Goal: Transaction & Acquisition: Purchase product/service

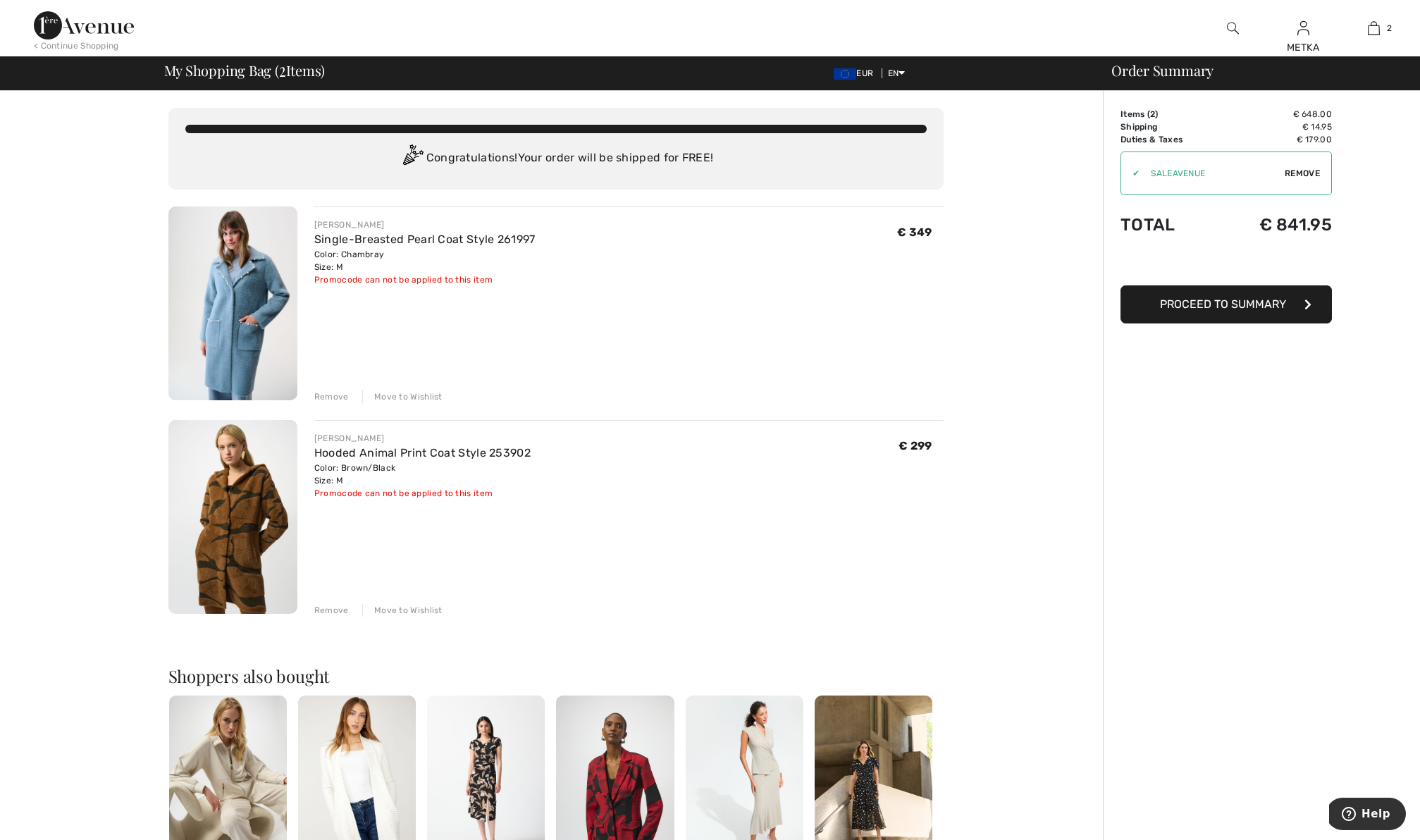
click at [1247, 305] on span "Proceed to Summary" at bounding box center [1223, 304] width 126 height 13
click at [1254, 304] on span "Proceed to Summary" at bounding box center [1223, 304] width 126 height 13
click at [1308, 305] on icon "button" at bounding box center [1308, 304] width 7 height 11
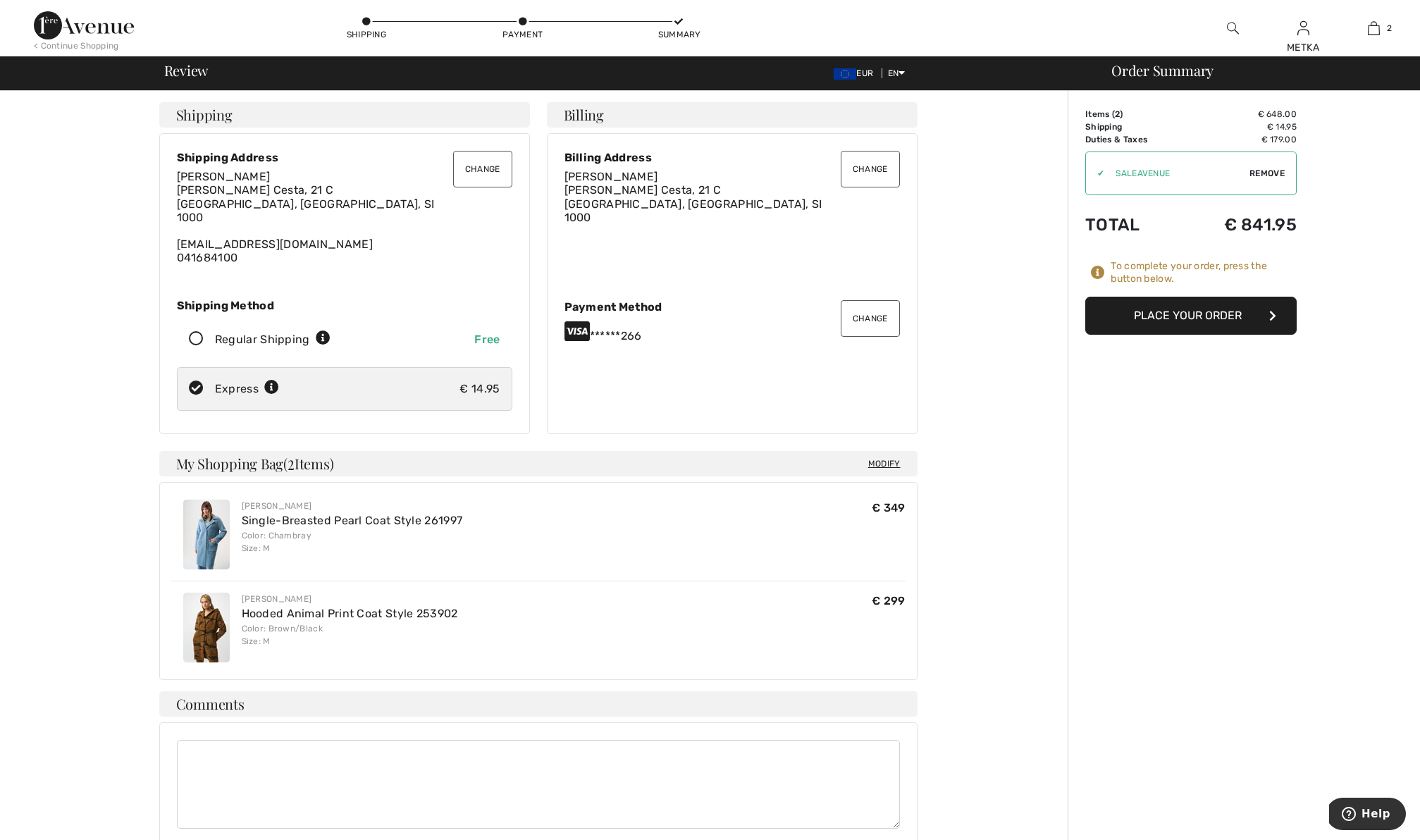
click at [862, 318] on button "Change" at bounding box center [870, 318] width 59 height 36
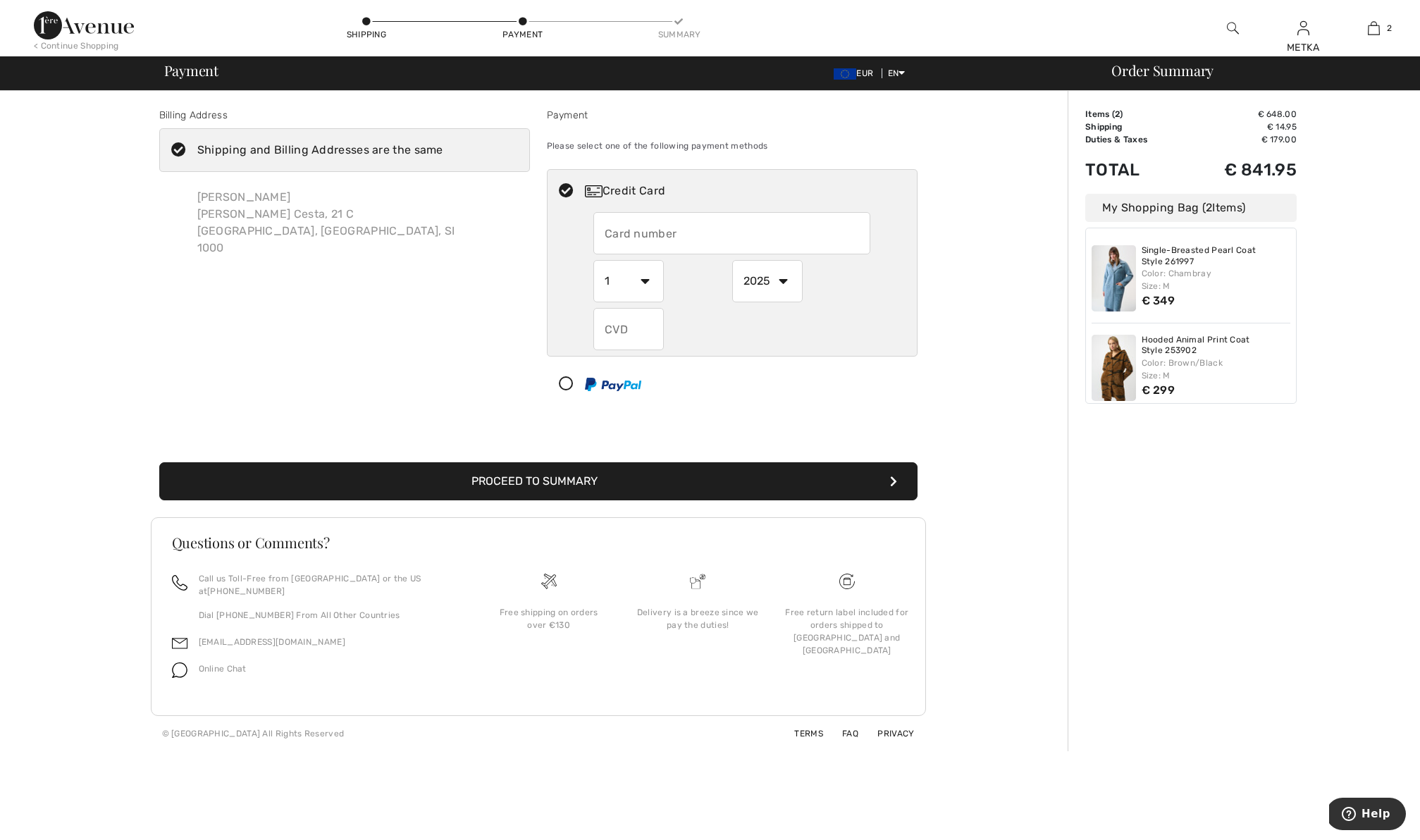
click at [704, 239] on input "text" at bounding box center [732, 234] width 277 height 42
radio input "true"
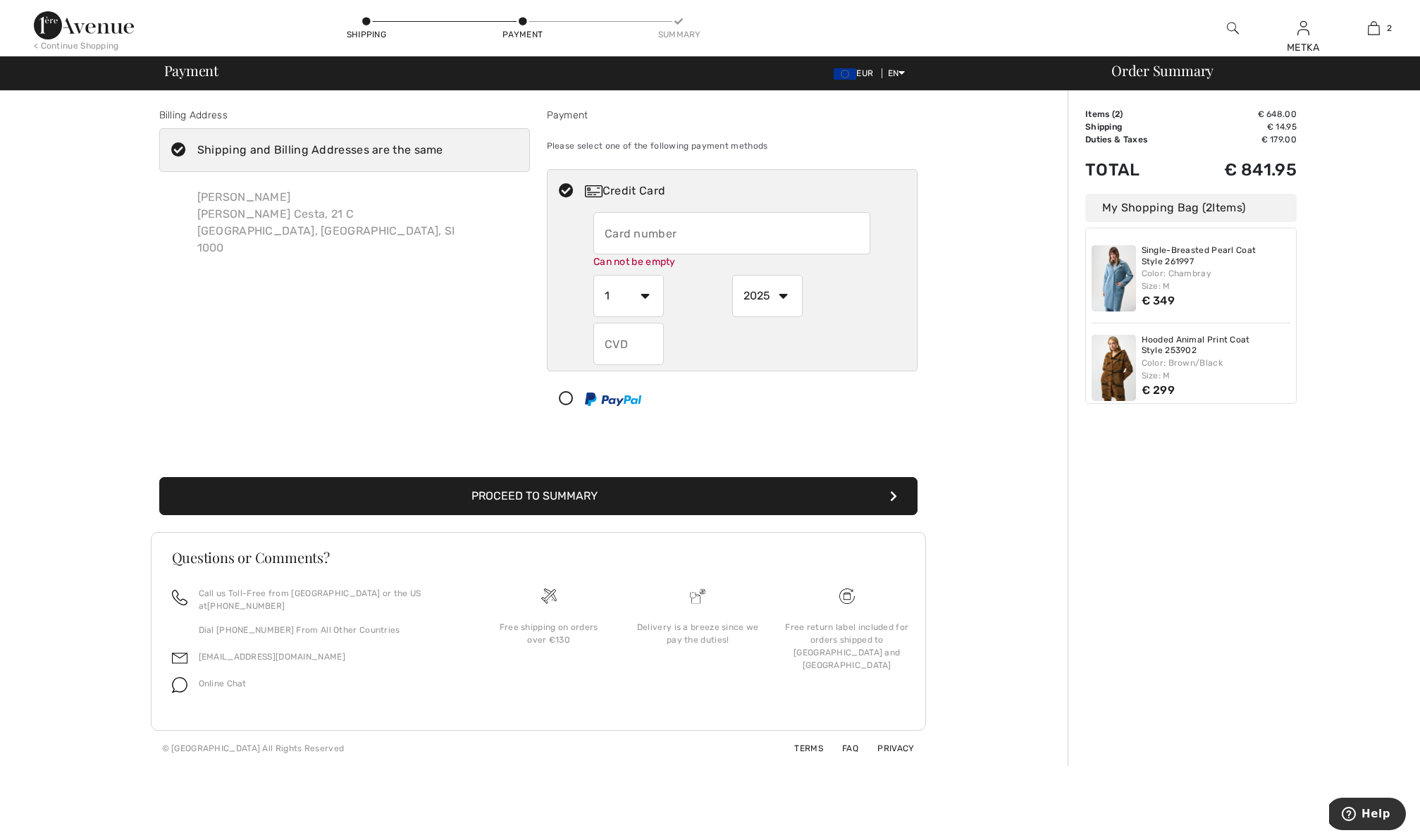
type input "5436612002147036"
select select "11"
select select "2029"
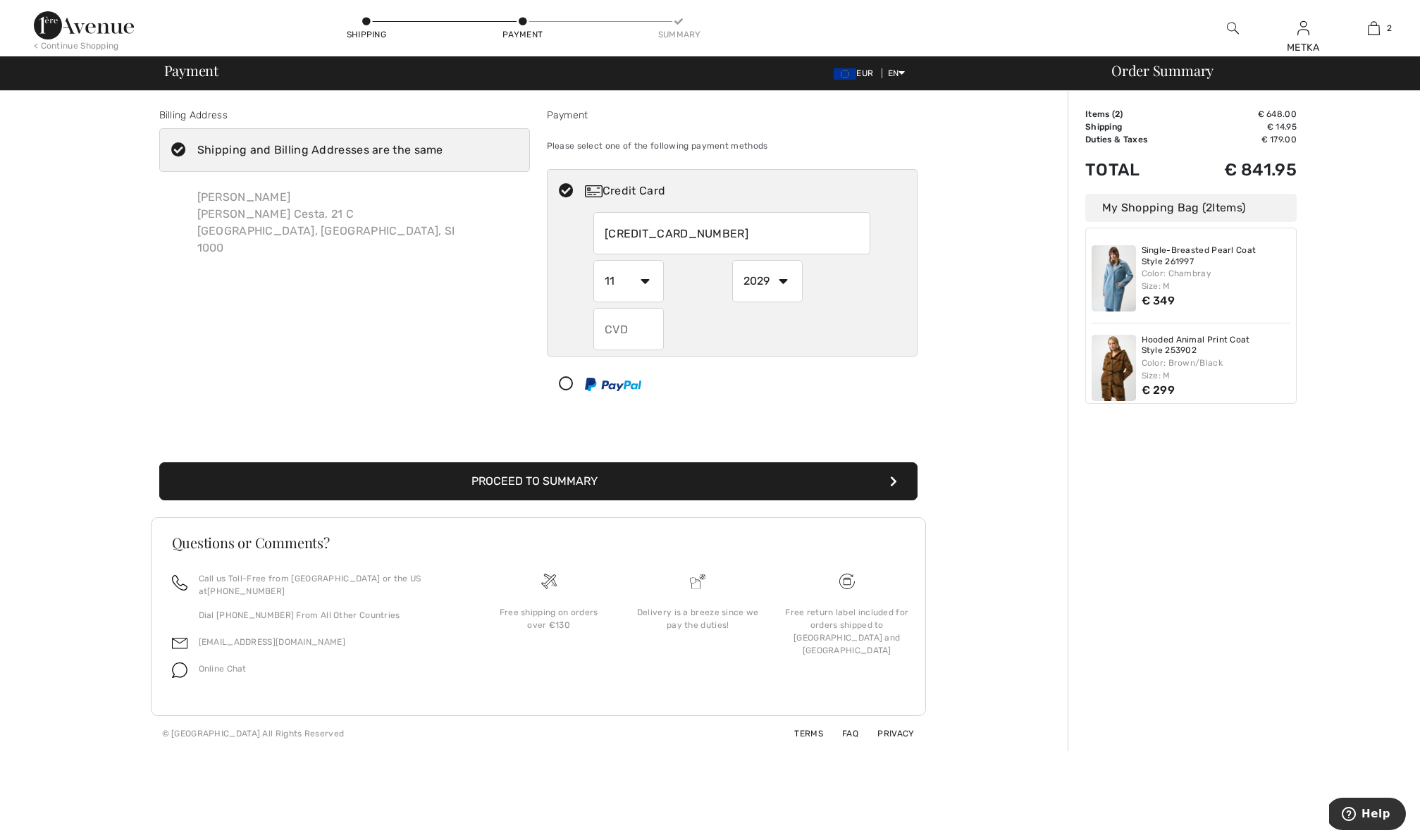
click at [635, 332] on input "text" at bounding box center [629, 329] width 71 height 42
radio input "true"
type input "877"
click at [621, 477] on button "Proceed to Summary" at bounding box center [538, 481] width 759 height 38
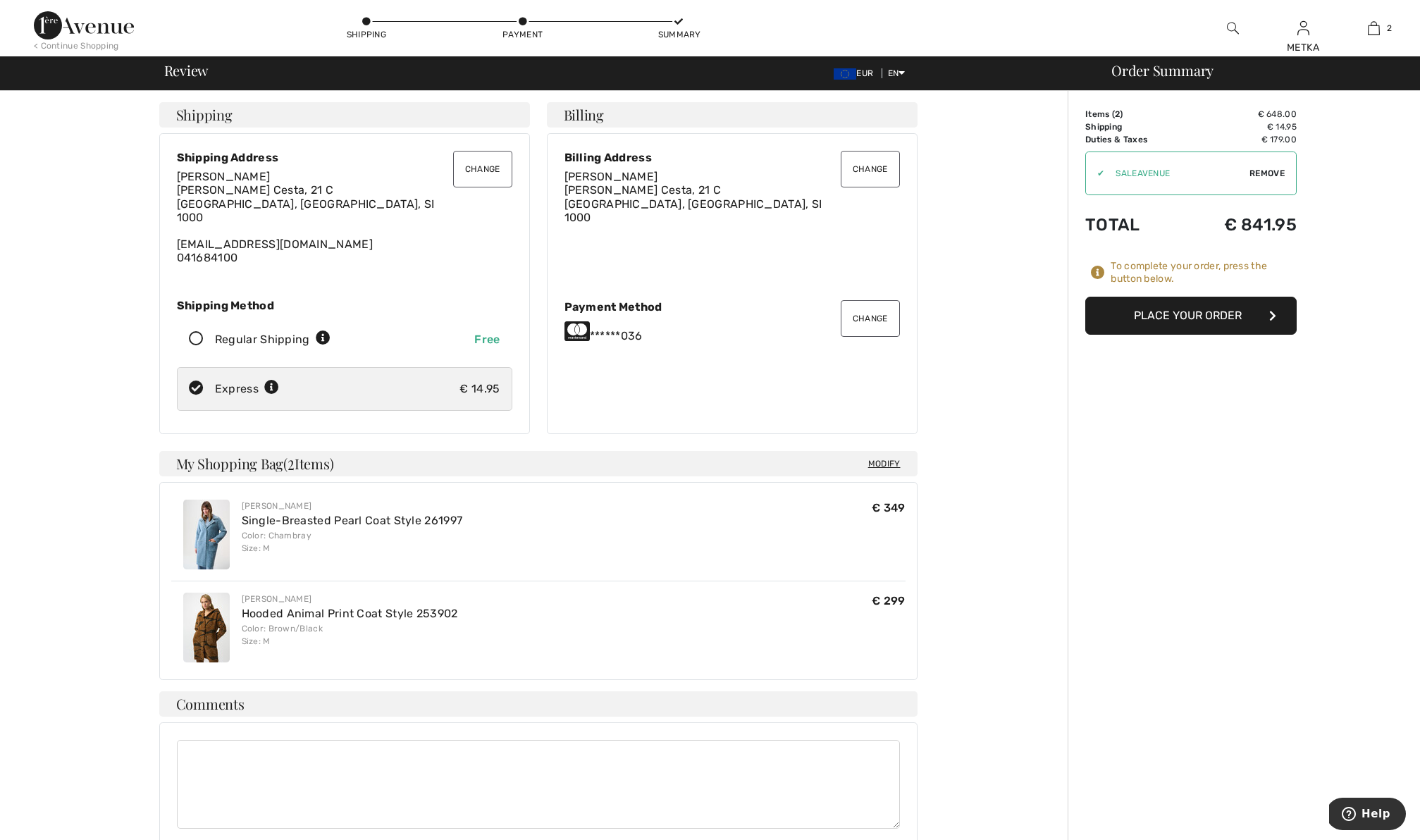
click at [1186, 318] on button "Place Your Order" at bounding box center [1191, 315] width 212 height 38
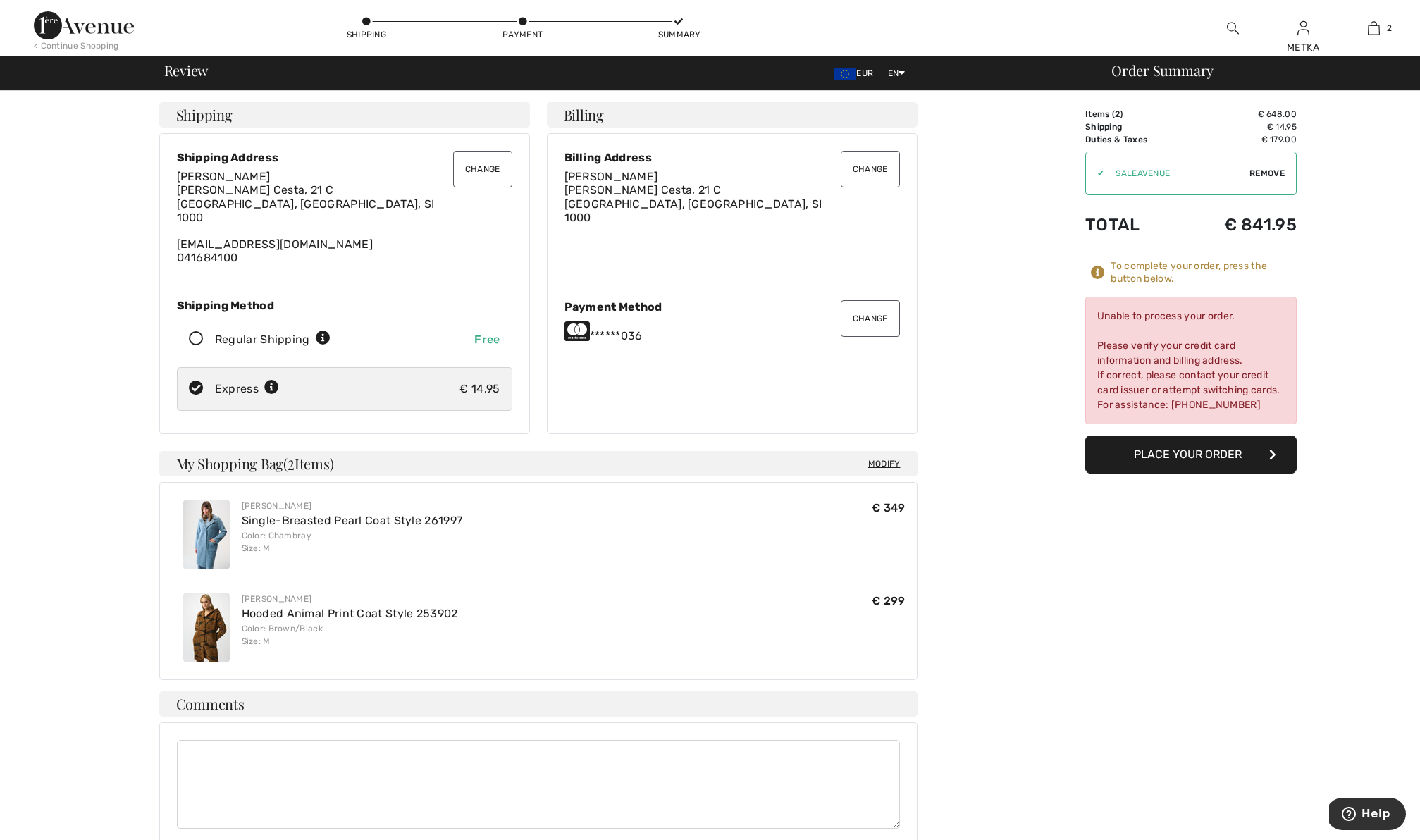
click at [867, 311] on button "Change" at bounding box center [870, 318] width 59 height 36
click at [864, 317] on button "Change" at bounding box center [870, 318] width 59 height 36
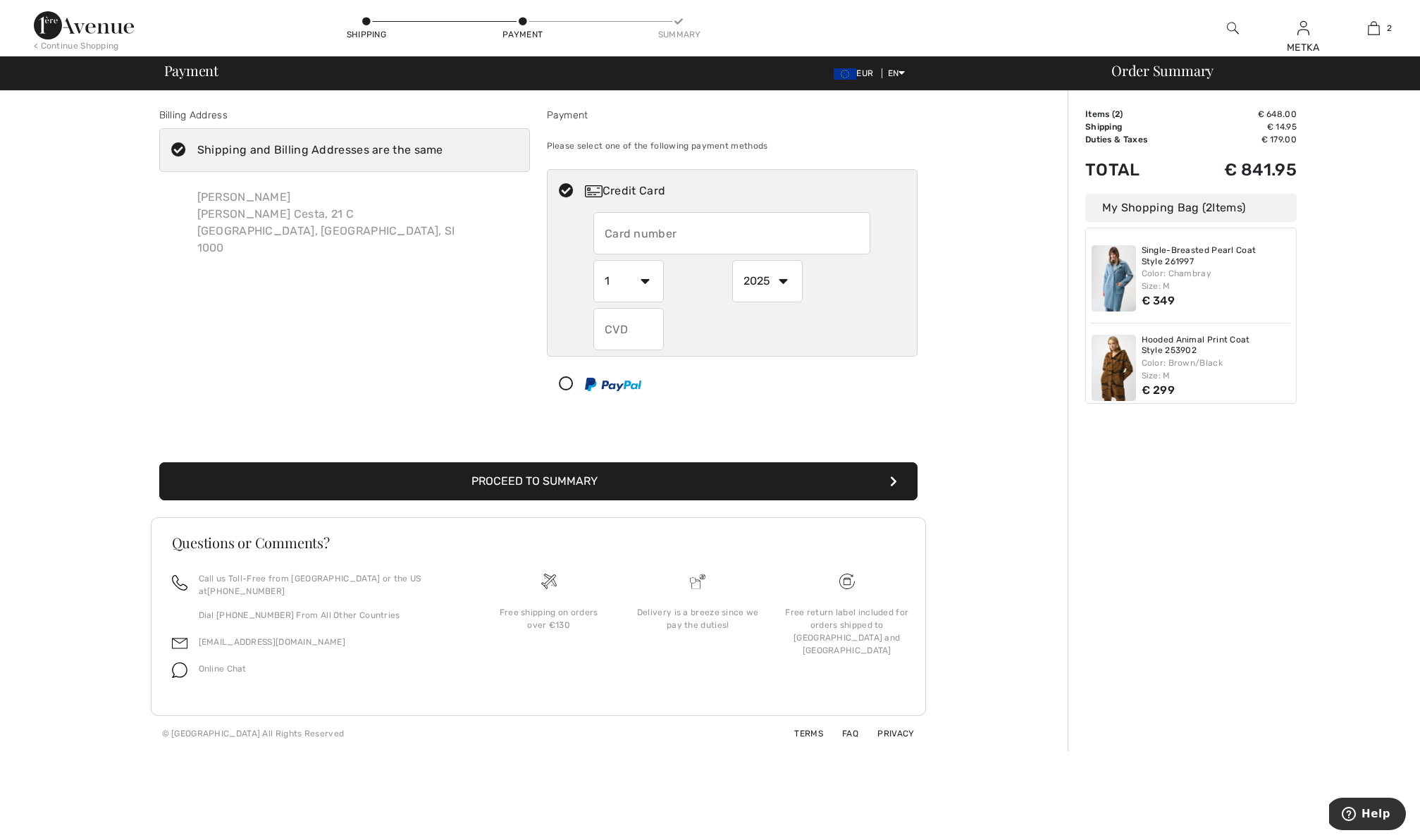
click at [756, 236] on input "text" at bounding box center [732, 234] width 277 height 42
radio input "true"
type input "5484170012001199"
click at [642, 279] on select "1 2 3 4 5 6 7 8 9 10 11 12" at bounding box center [629, 281] width 71 height 42
click at [783, 277] on select "2025 2026 2027 2028 2029 2030 2031 2032 2033 2034 2035" at bounding box center [767, 281] width 71 height 42
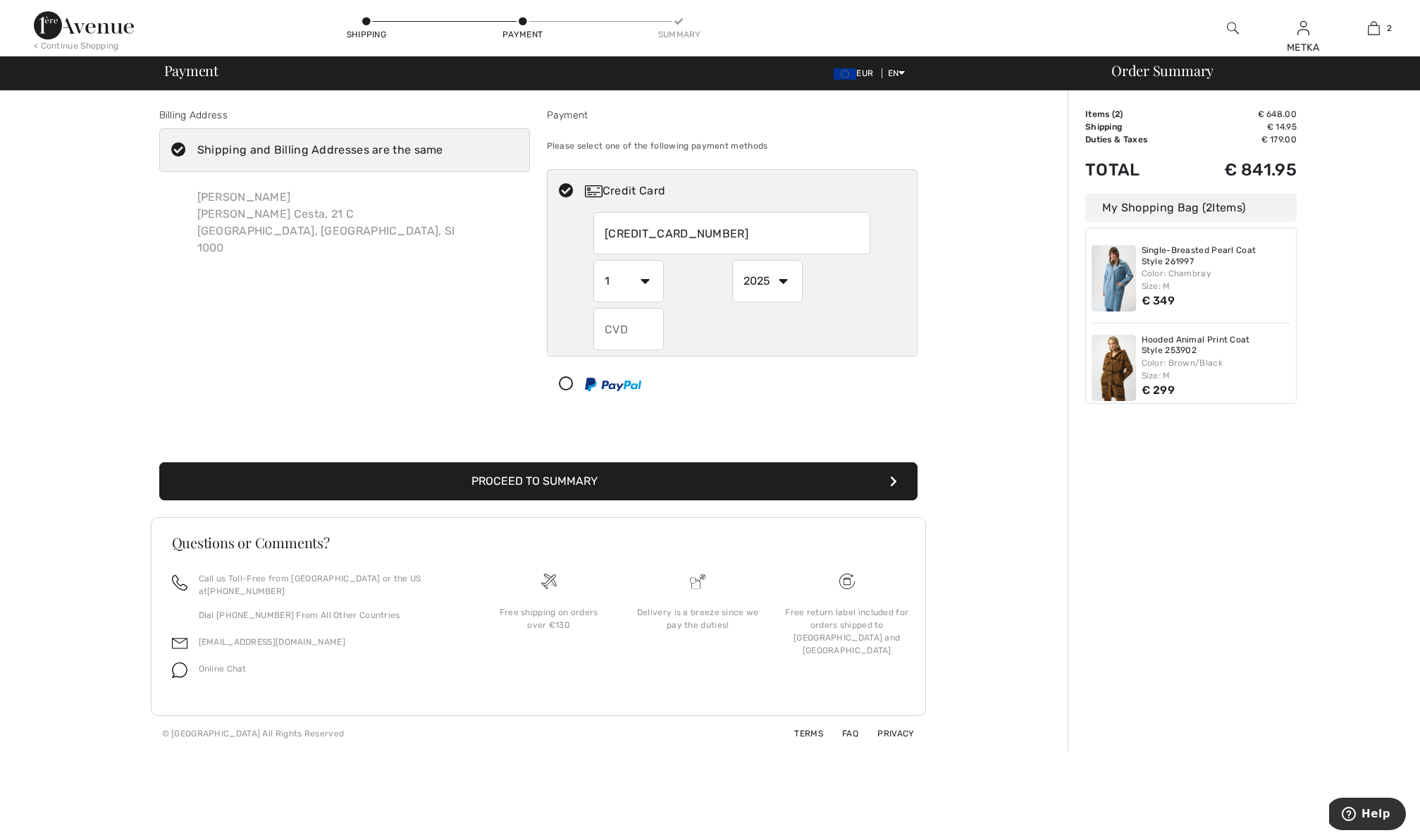
radio input "true"
select select "2030"
click at [732, 260] on select "2025 2026 2027 2028 2029 2030 2031 2032 2033 2034 2035" at bounding box center [767, 281] width 71 height 42
click at [618, 328] on input "text" at bounding box center [629, 329] width 71 height 42
radio input "true"
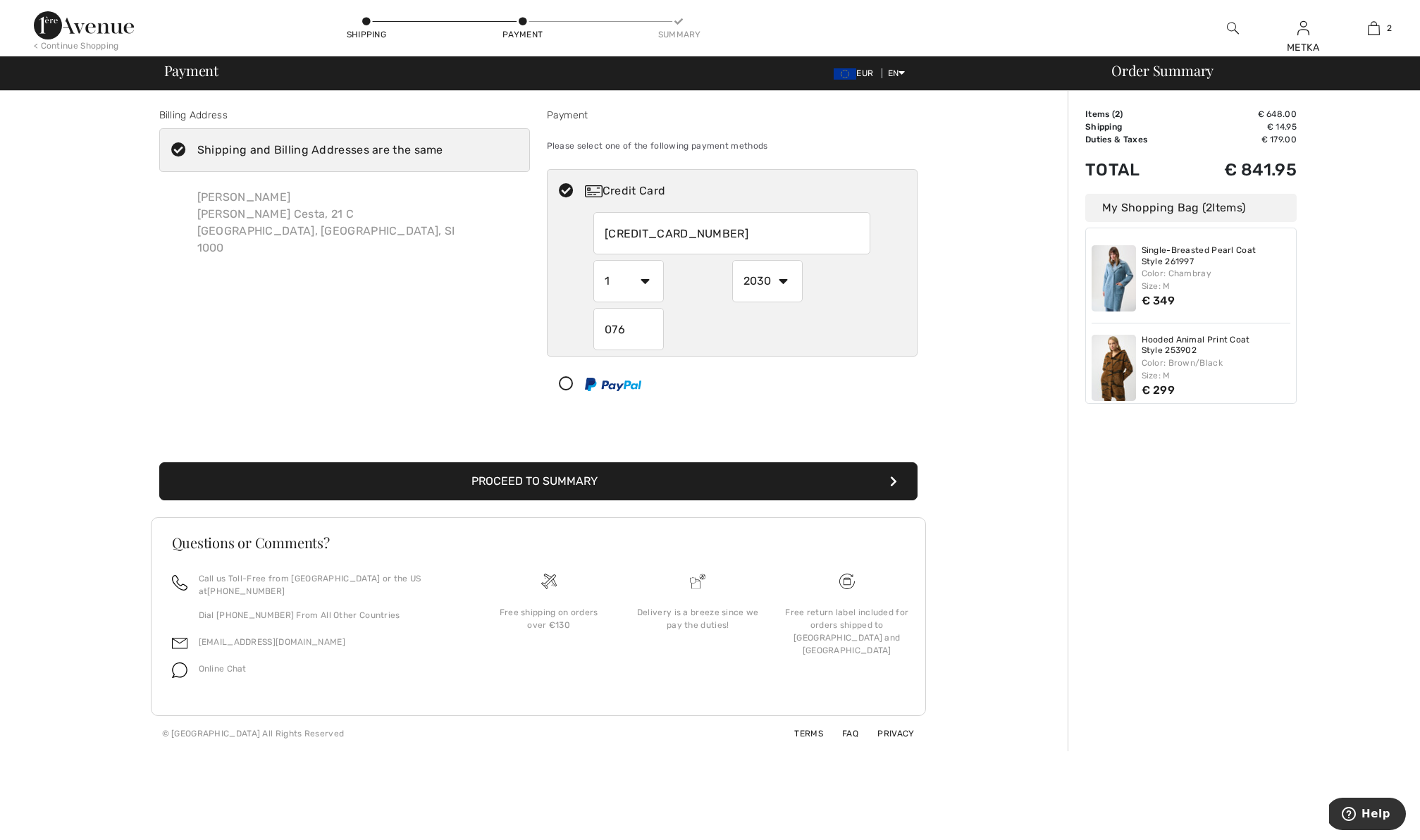
type input "076"
click at [931, 406] on div "Billing Address Shipping and Billing Addresses are the same Metka Venišnik Jurc…" at bounding box center [538, 421] width 1059 height 660
click at [731, 488] on button "Proceed to Summary" at bounding box center [538, 481] width 759 height 38
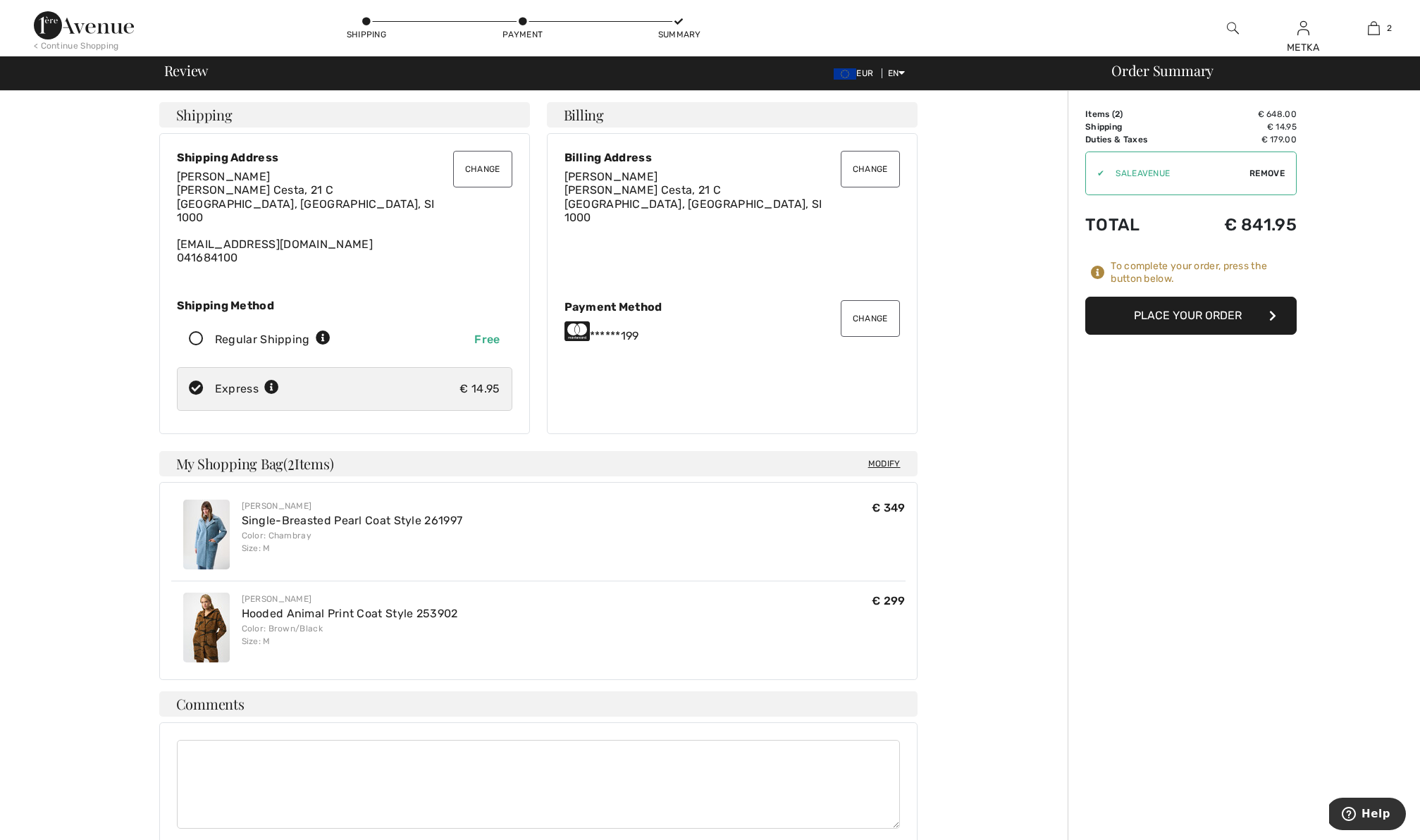
click at [1184, 312] on button "Place Your Order" at bounding box center [1191, 315] width 212 height 38
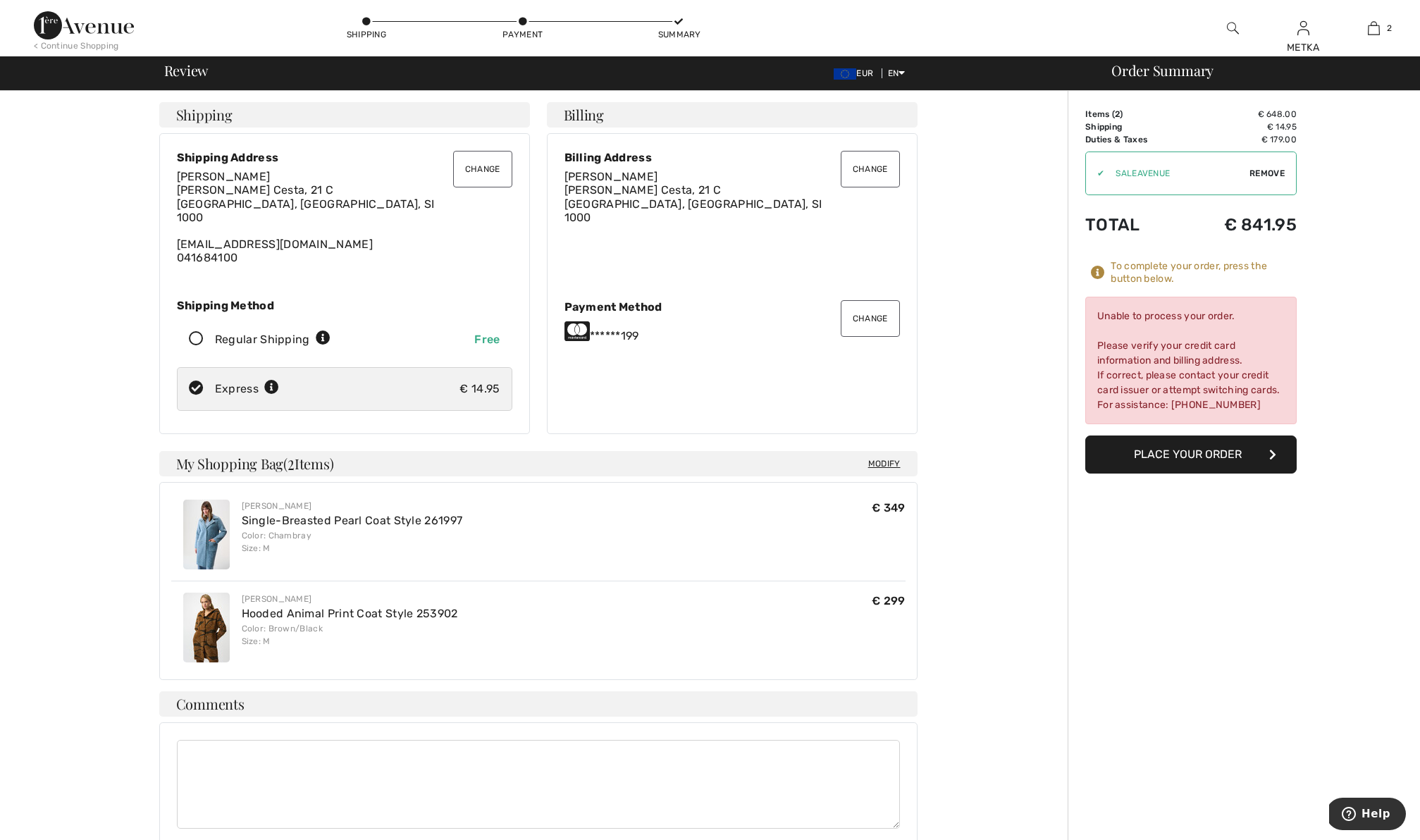
click at [58, 28] on img at bounding box center [83, 25] width 100 height 28
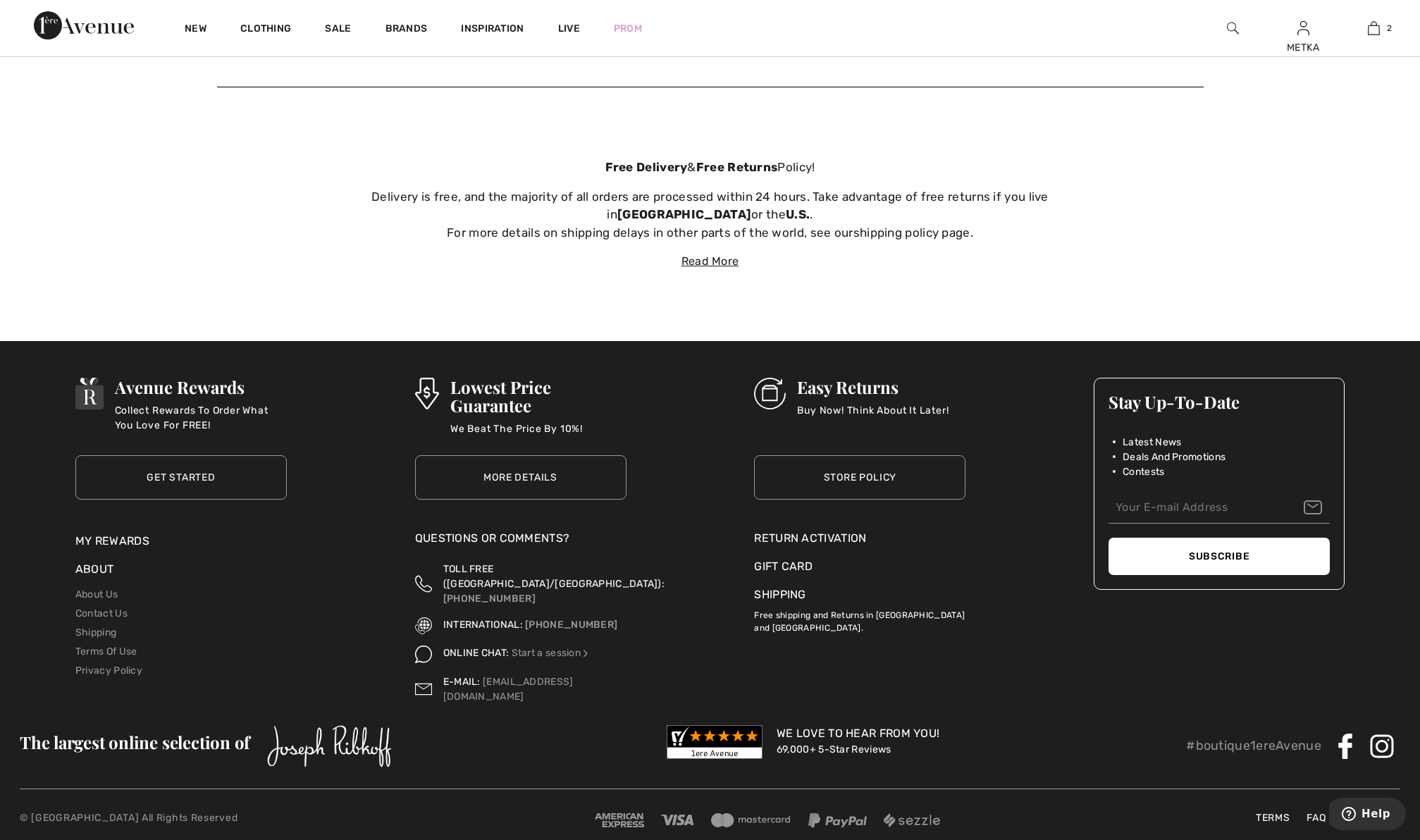
scroll to position [6073, 0]
click at [107, 598] on link "About Us" at bounding box center [96, 594] width 42 height 12
click at [92, 594] on link "About Us" at bounding box center [96, 594] width 42 height 12
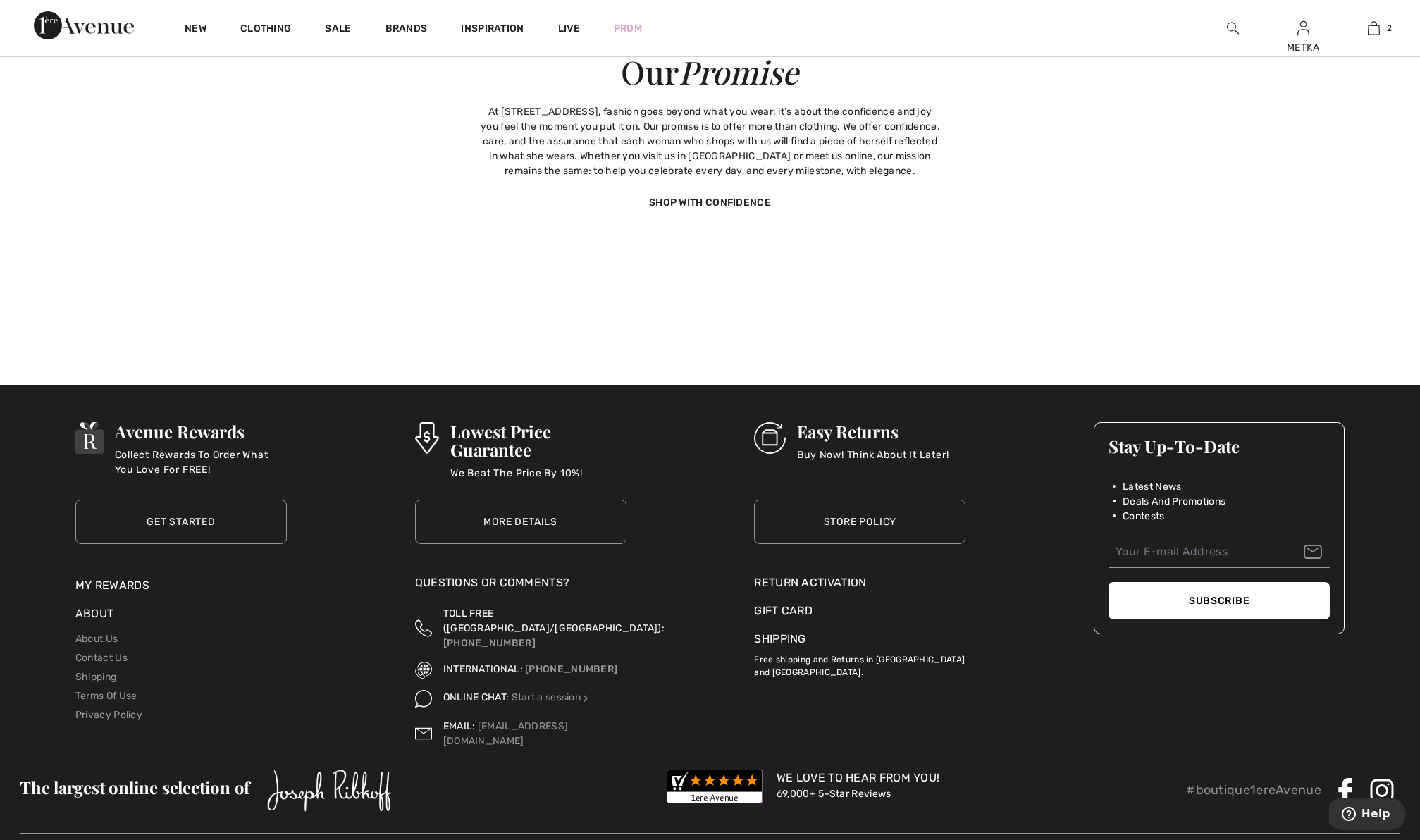
scroll to position [5052, 0]
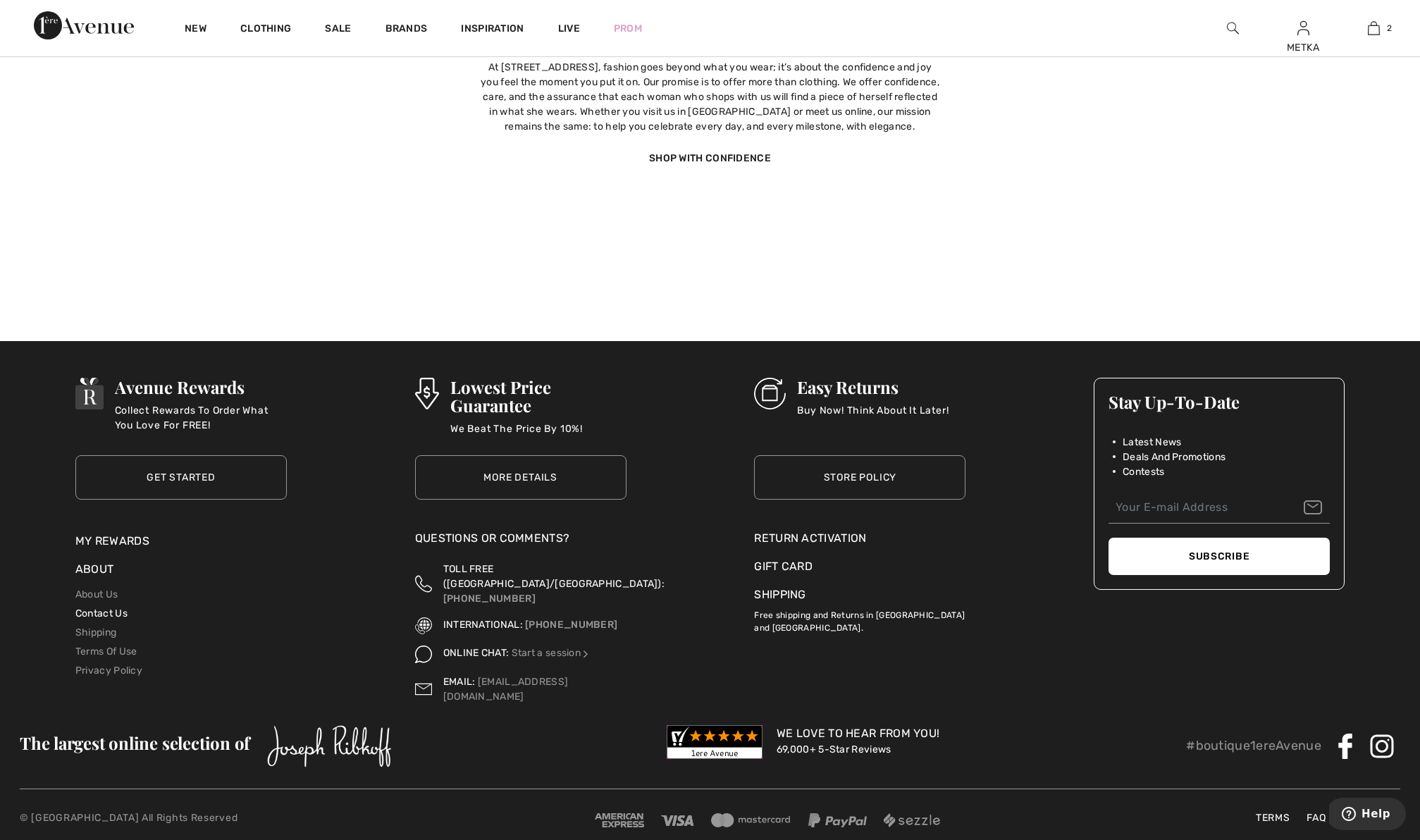
click at [99, 613] on link "Contact Us" at bounding box center [101, 613] width 52 height 12
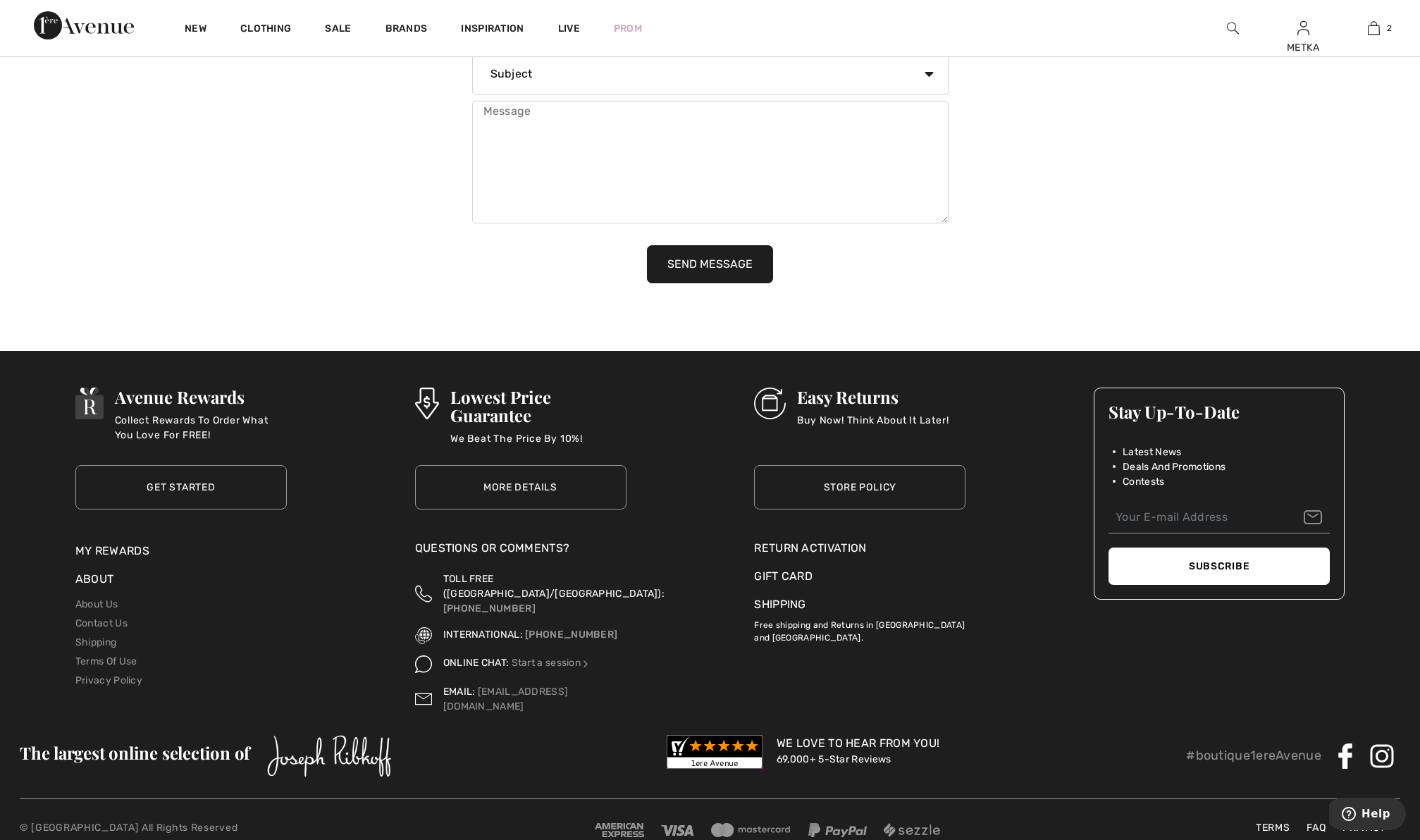
scroll to position [1458, 0]
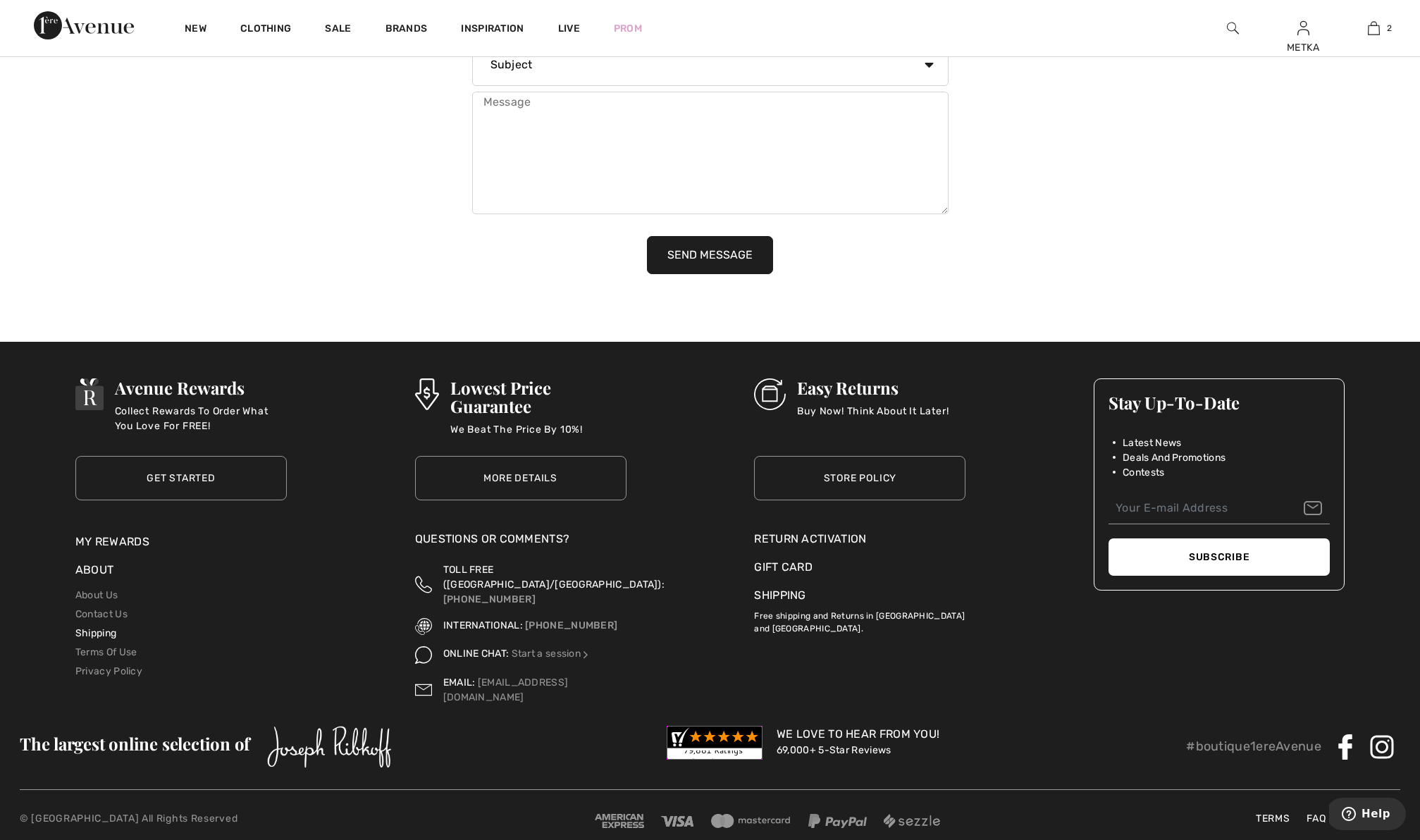
click at [98, 636] on link "Shipping" at bounding box center [96, 633] width 41 height 12
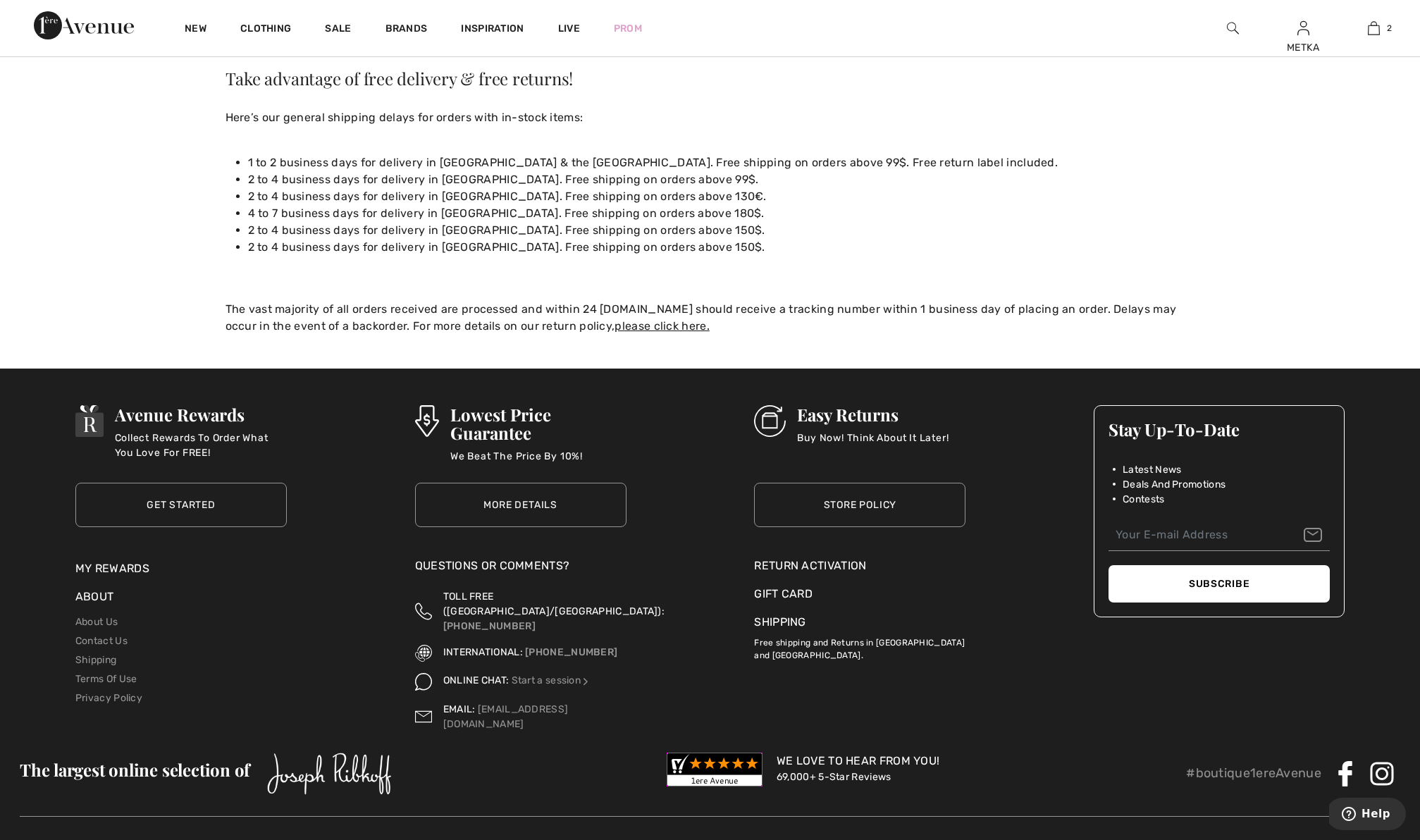
scroll to position [196, 0]
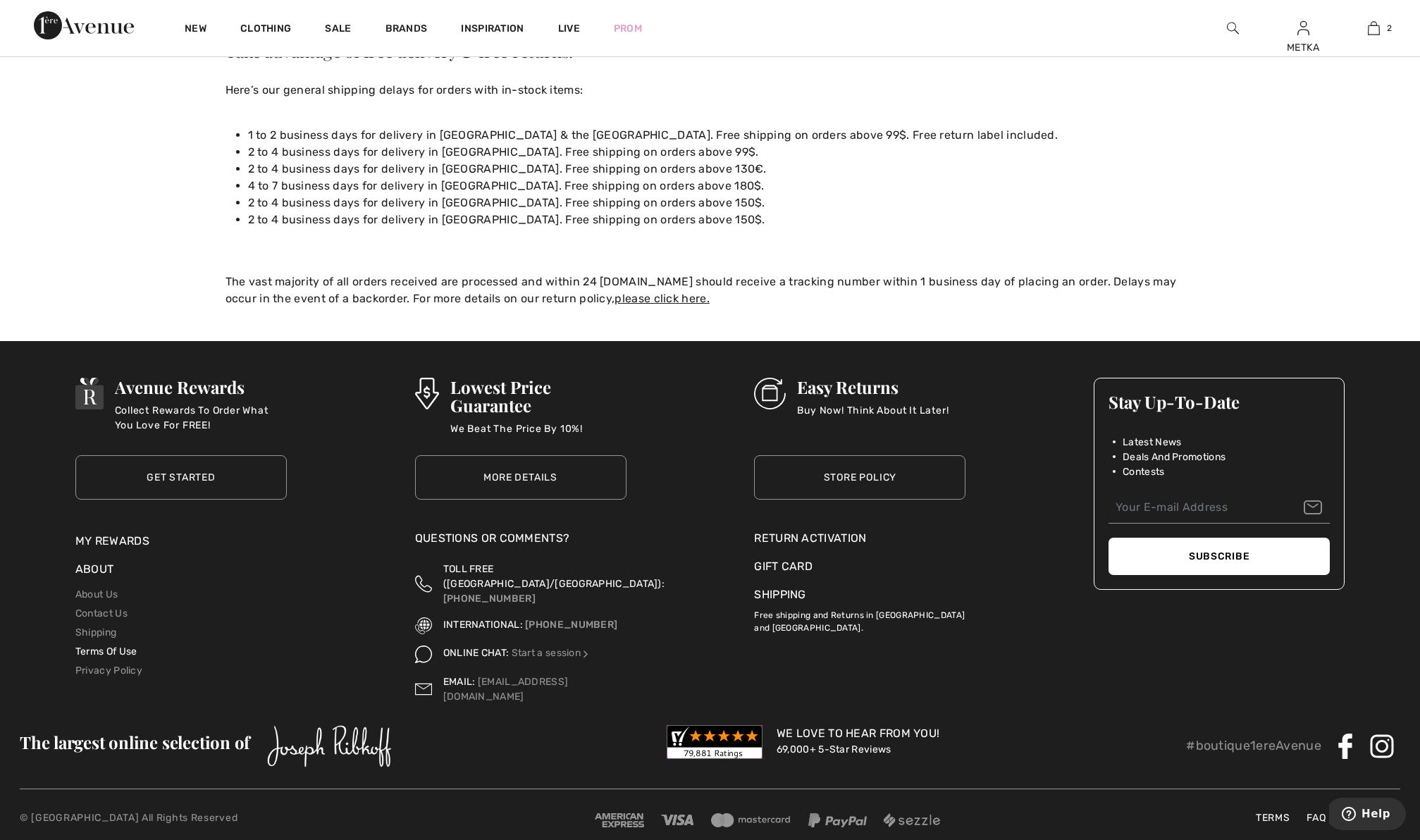
click at [103, 652] on link "Terms Of Use" at bounding box center [106, 651] width 62 height 12
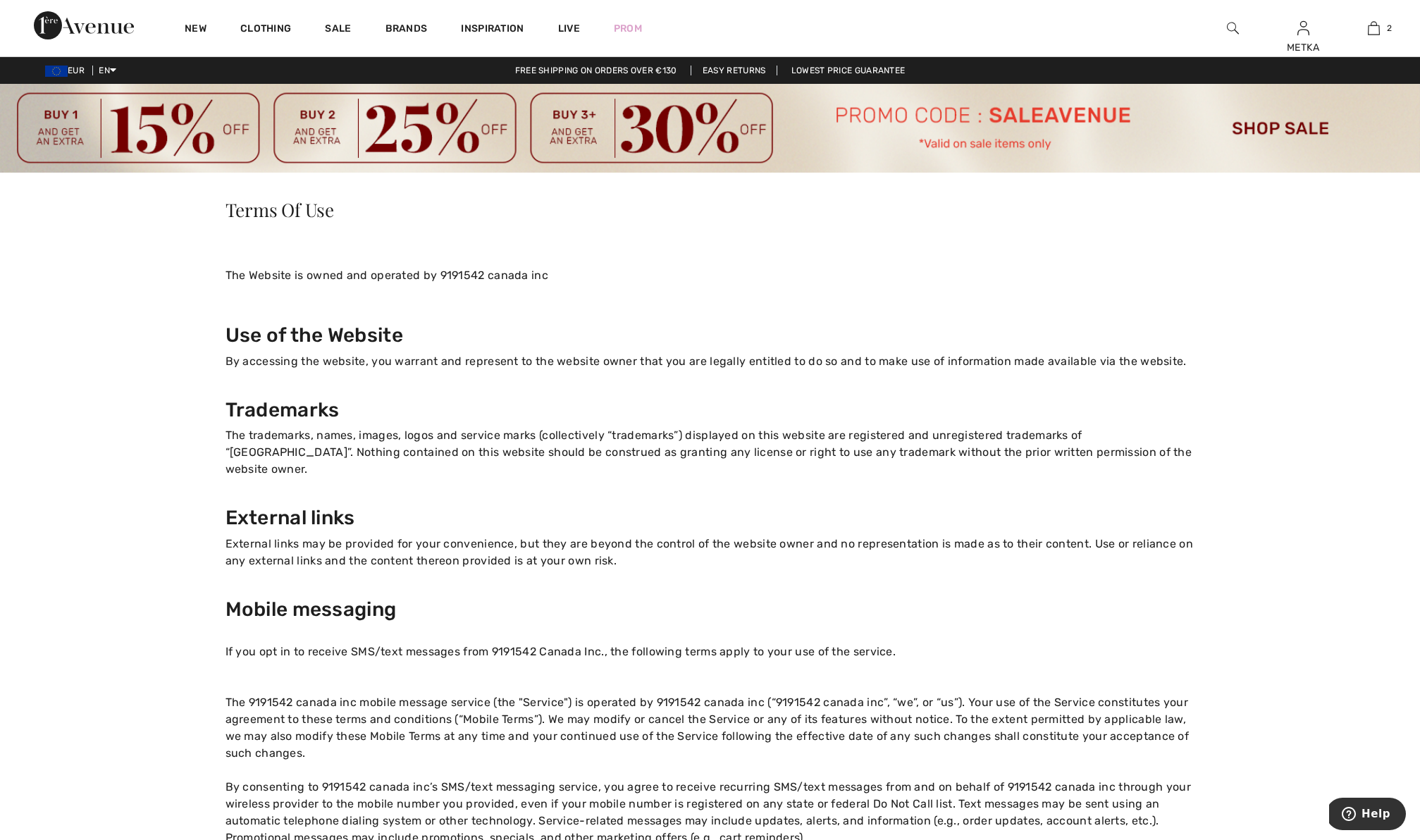
click at [739, 70] on link "Easy Returns" at bounding box center [734, 71] width 88 height 10
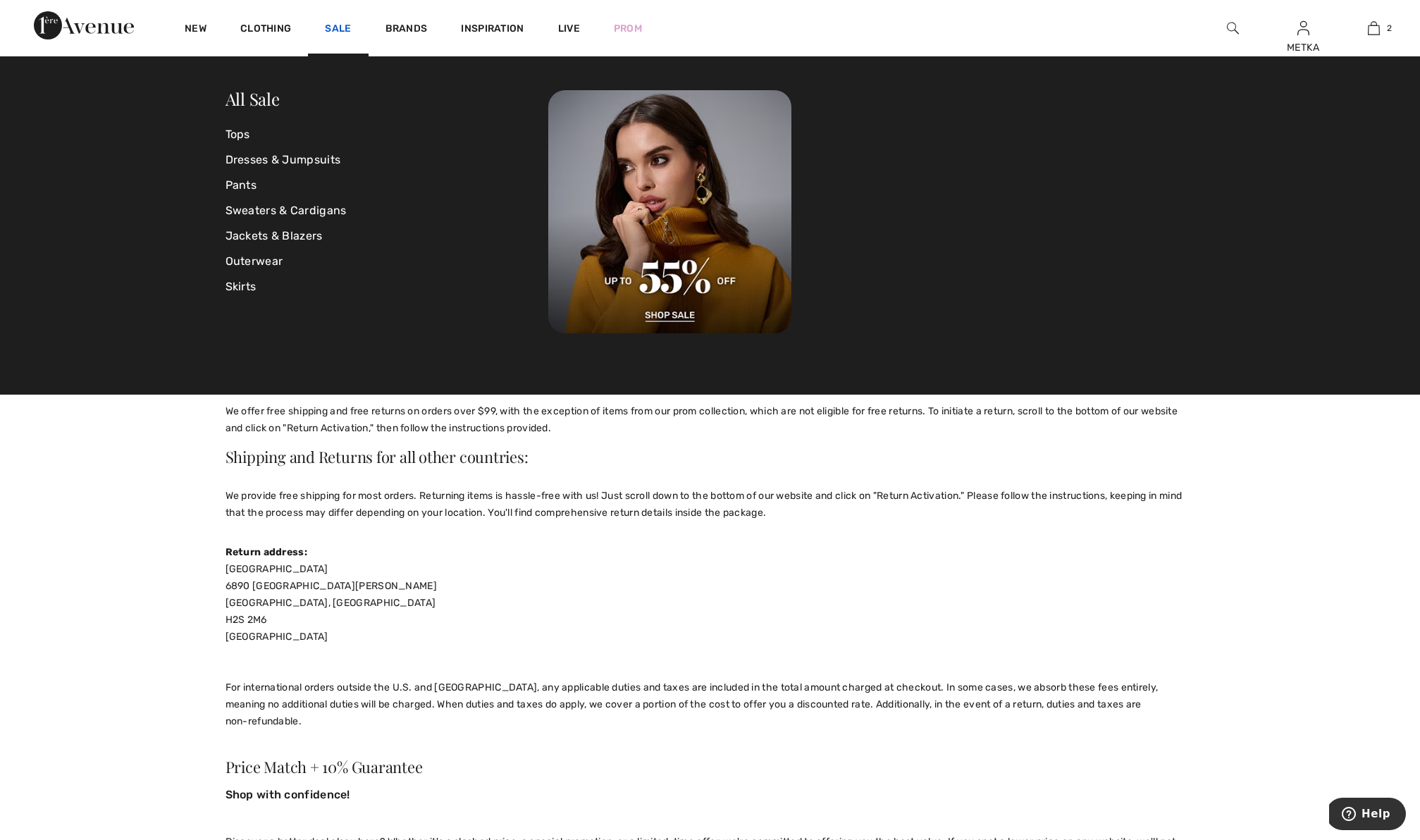
click at [336, 31] on link "Sale" at bounding box center [338, 30] width 26 height 15
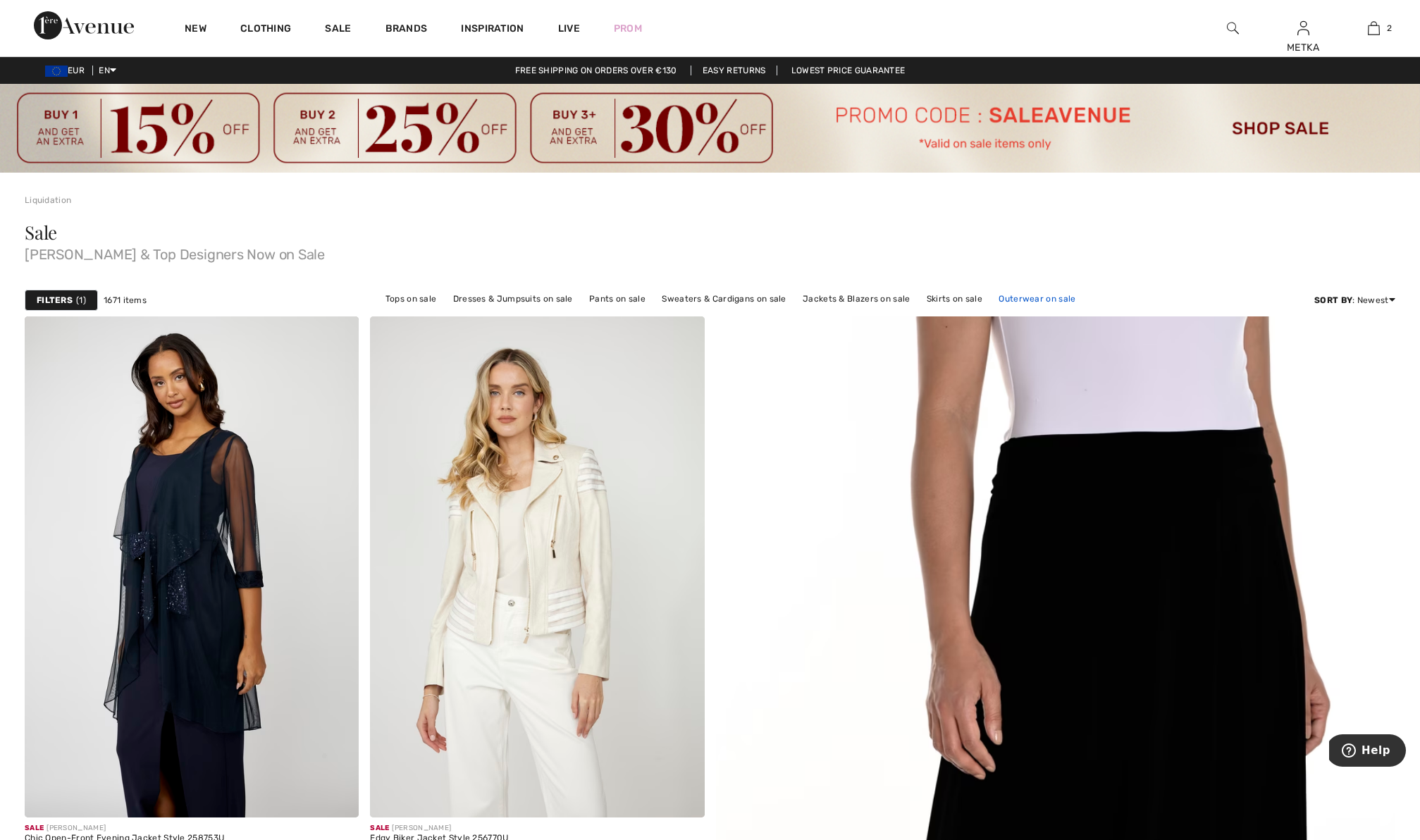
click at [1061, 297] on link "Outerwear on sale" at bounding box center [1037, 298] width 91 height 18
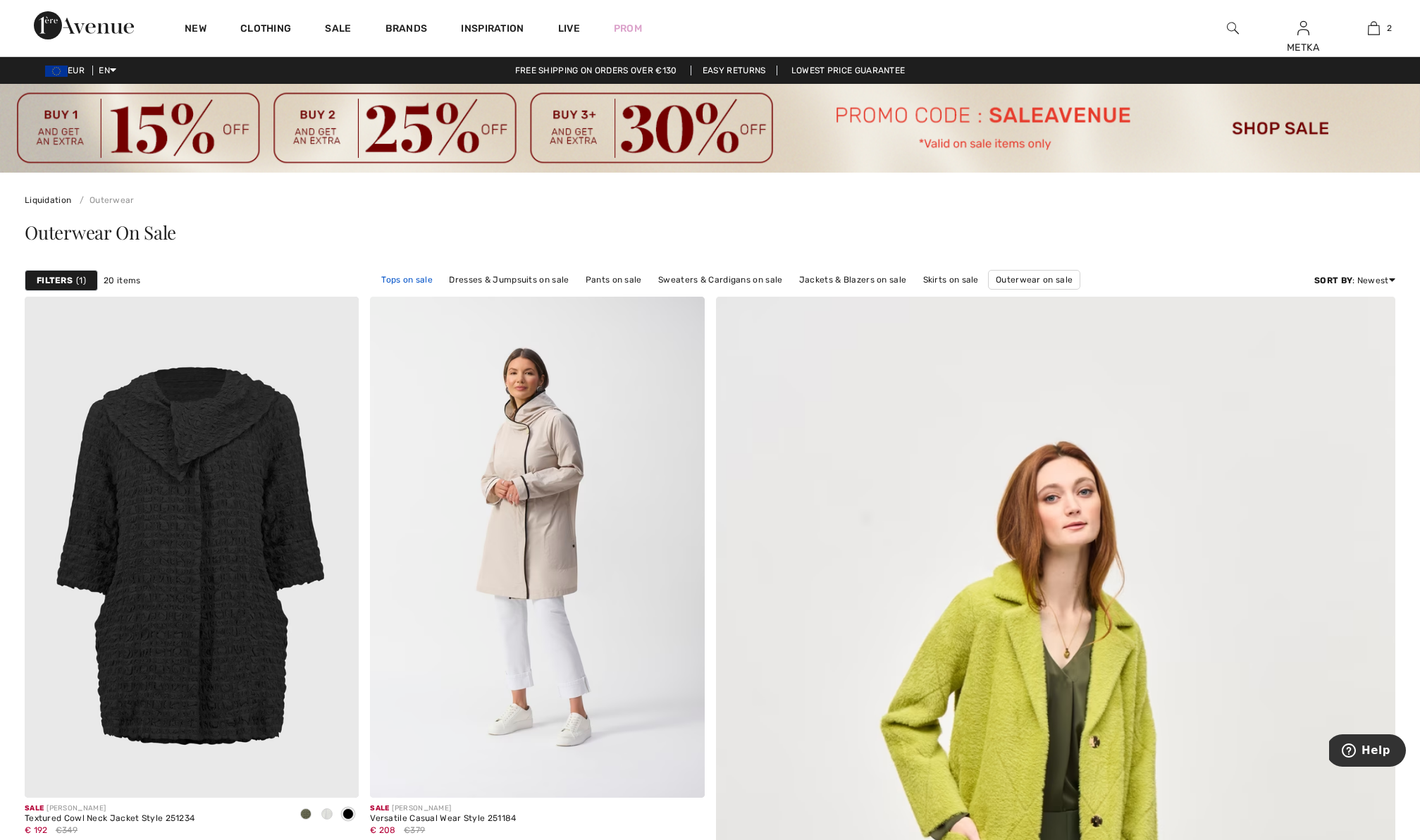
click at [415, 280] on link "Tops on sale" at bounding box center [407, 280] width 66 height 18
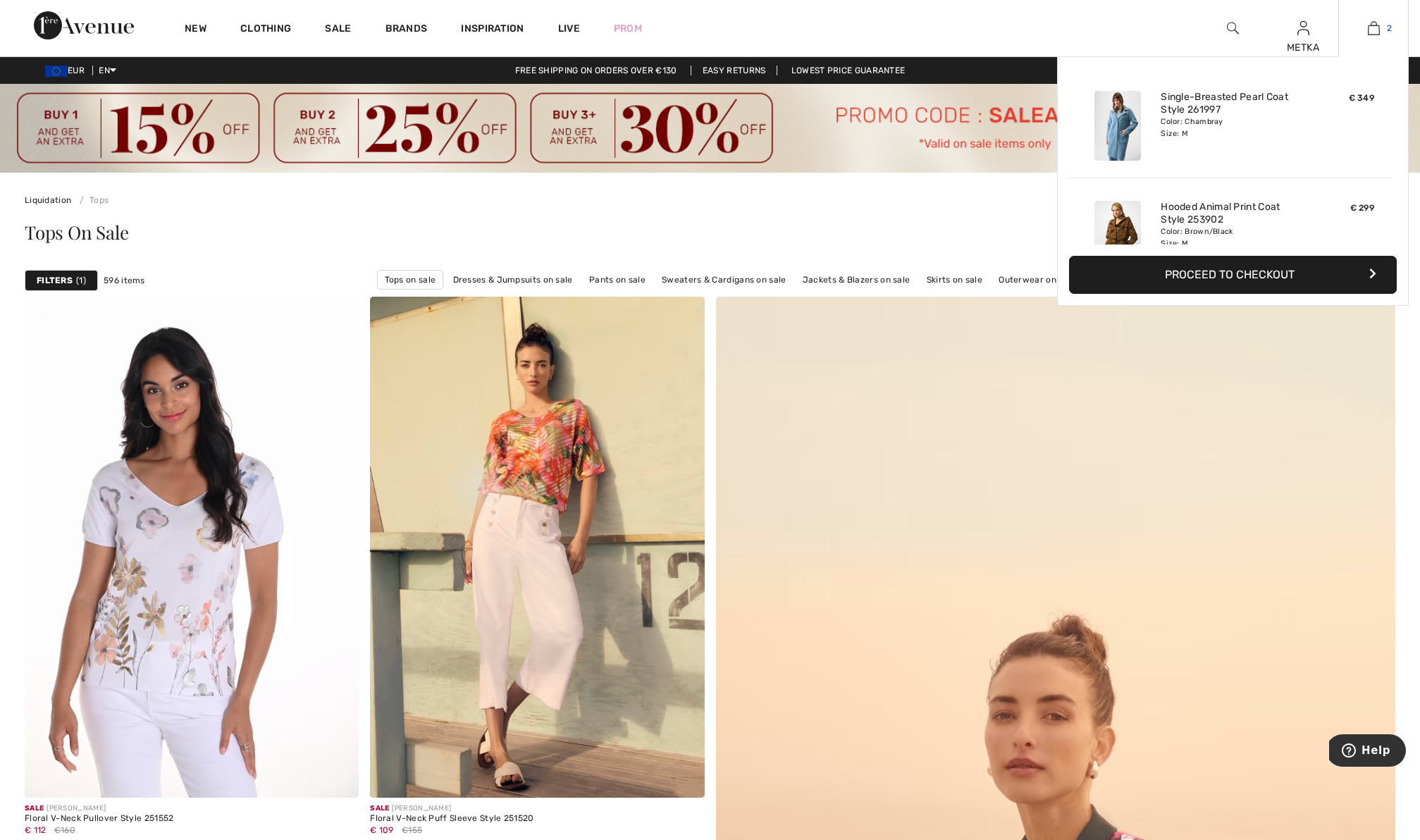
click at [1375, 31] on img at bounding box center [1374, 28] width 12 height 17
click at [1286, 276] on button "Proceed to Checkout" at bounding box center [1232, 274] width 328 height 38
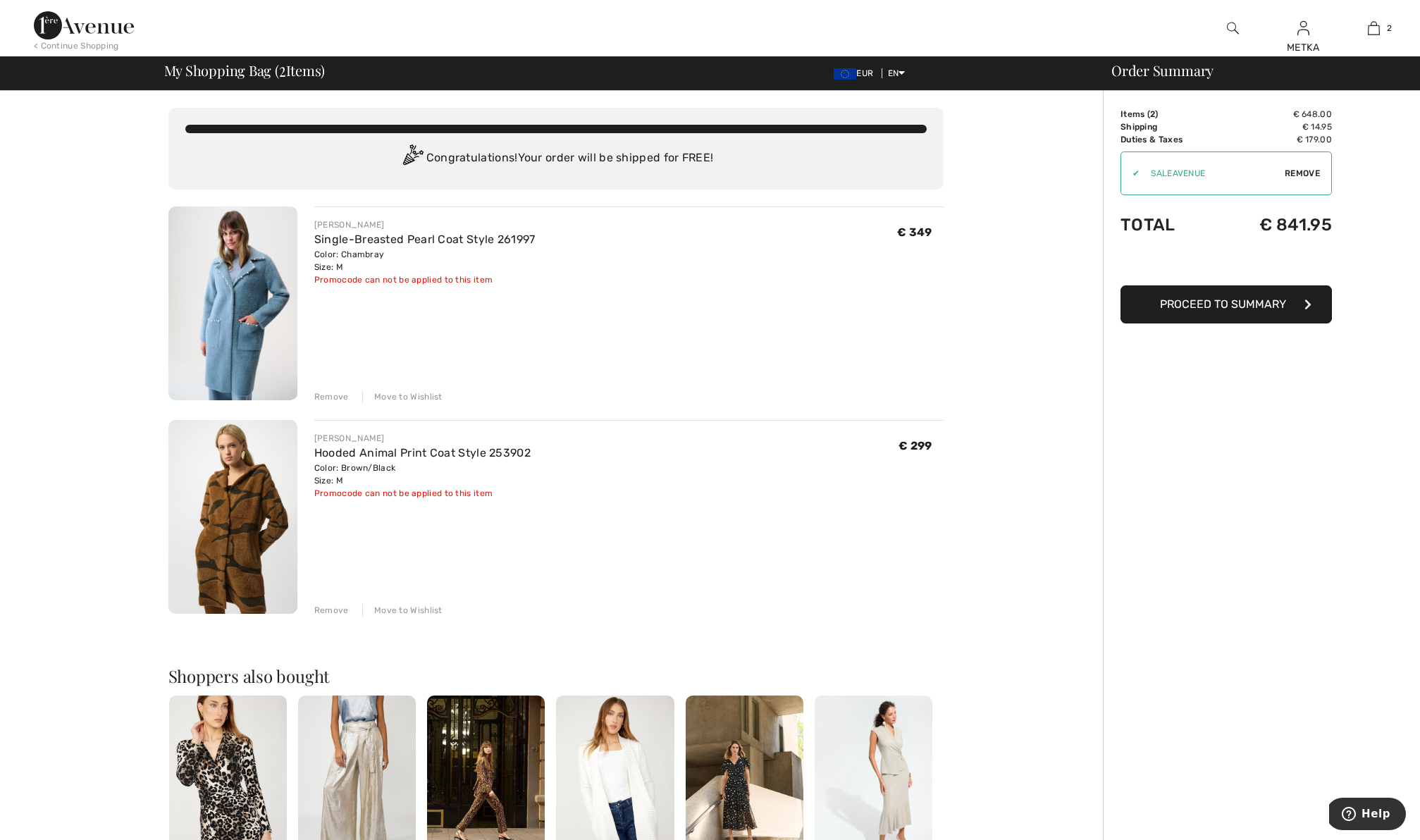
click at [229, 519] on img at bounding box center [233, 516] width 129 height 193
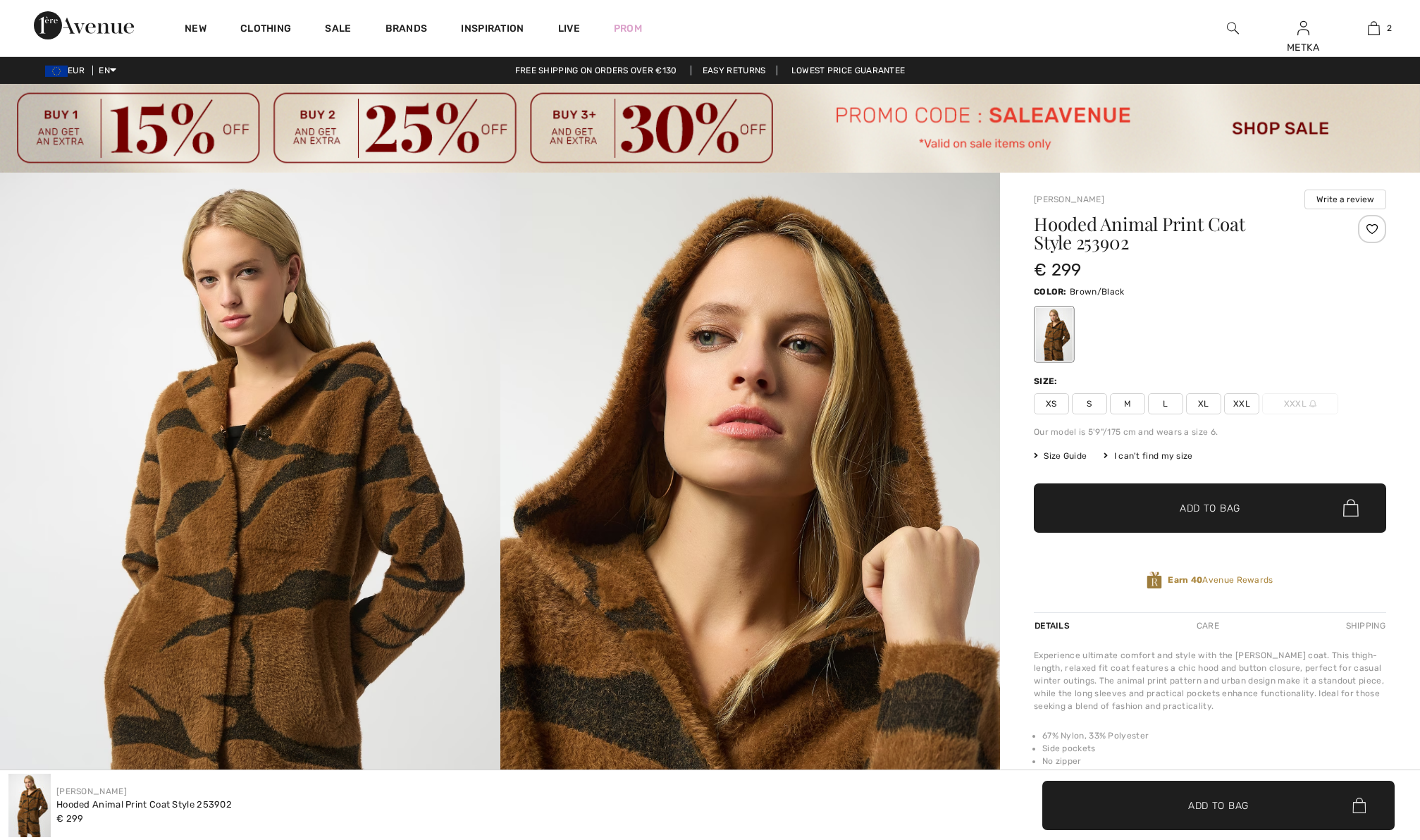
checkbox input "true"
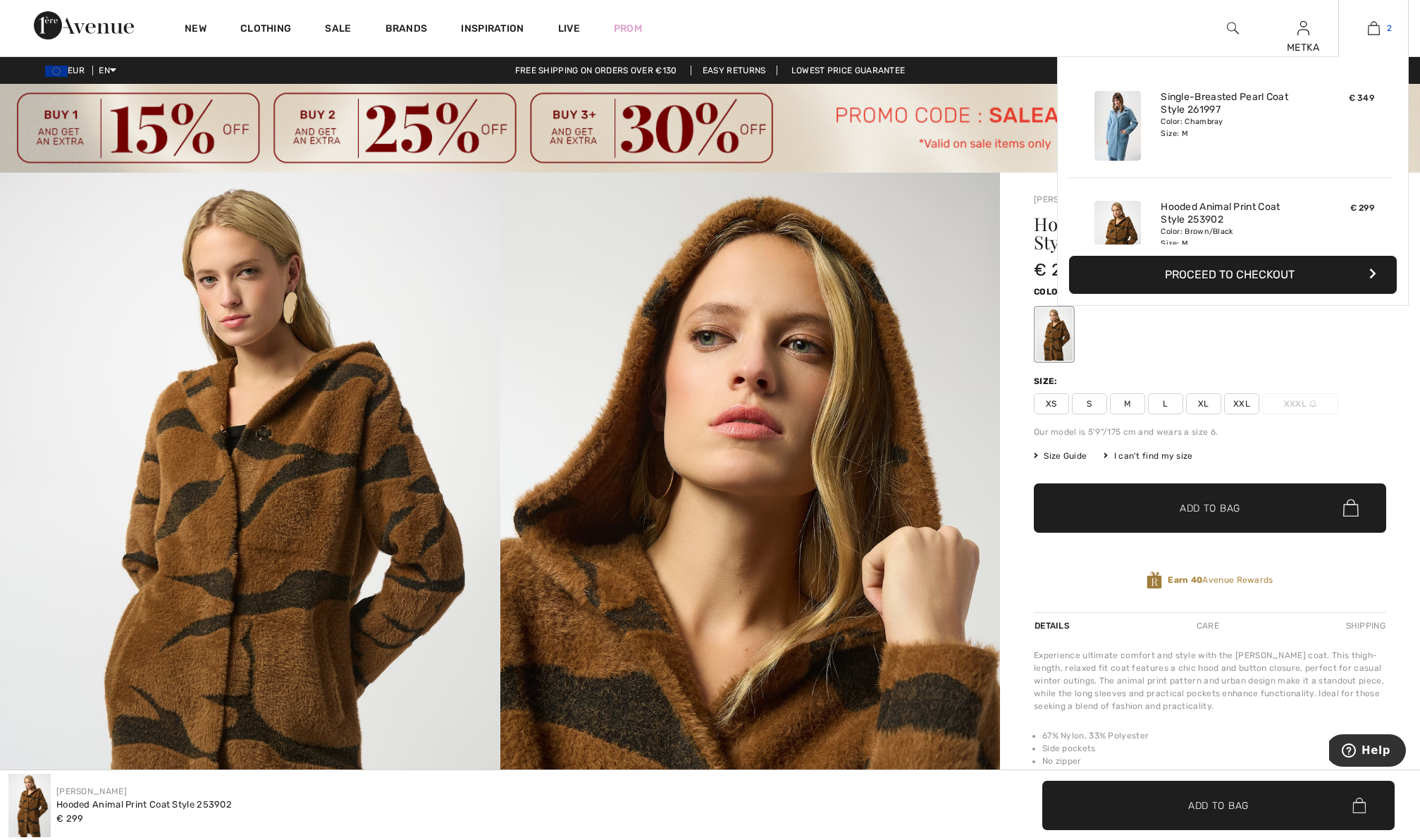
click at [1378, 26] on img at bounding box center [1374, 28] width 12 height 17
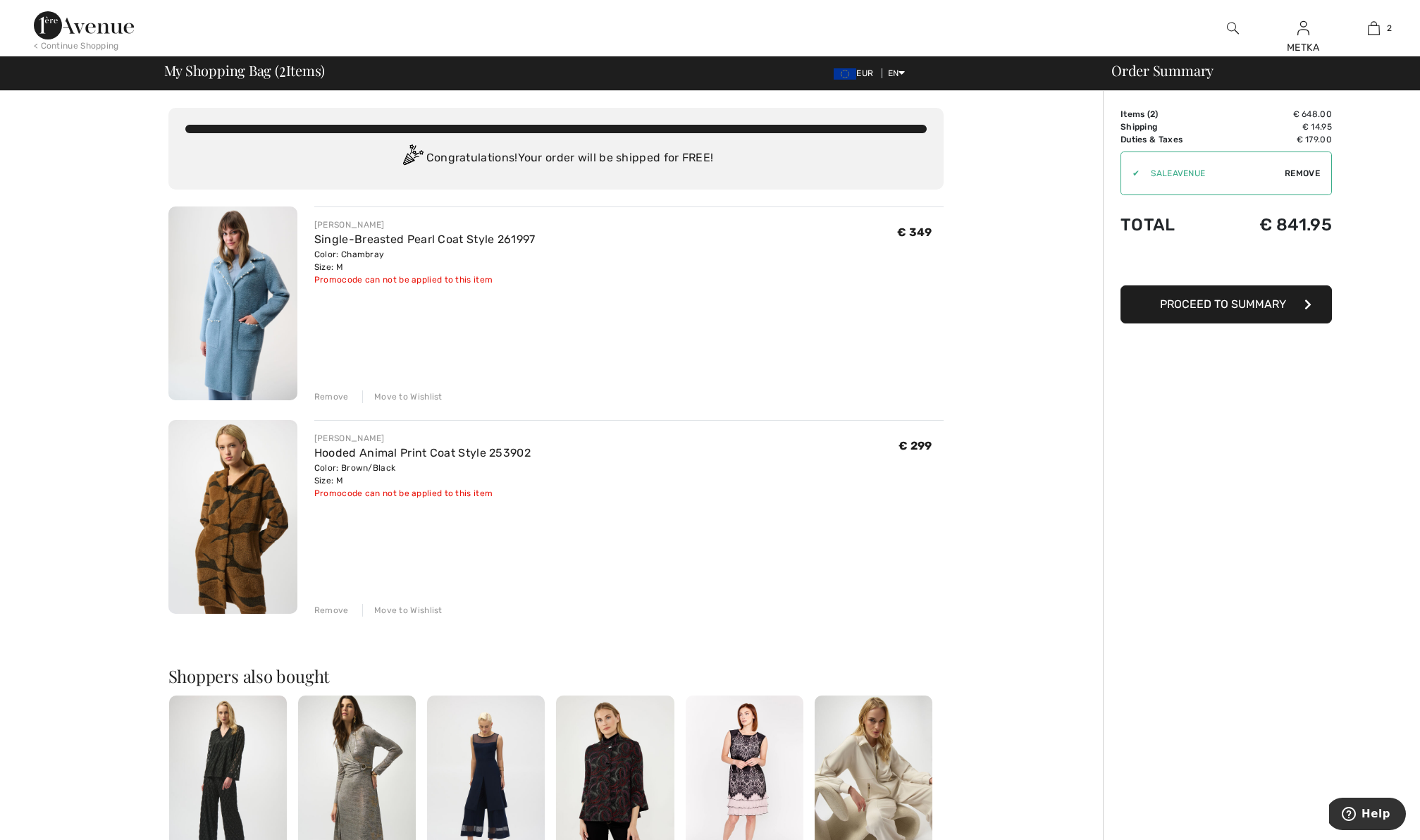
click at [1202, 309] on span "Proceed to Summary" at bounding box center [1223, 304] width 126 height 13
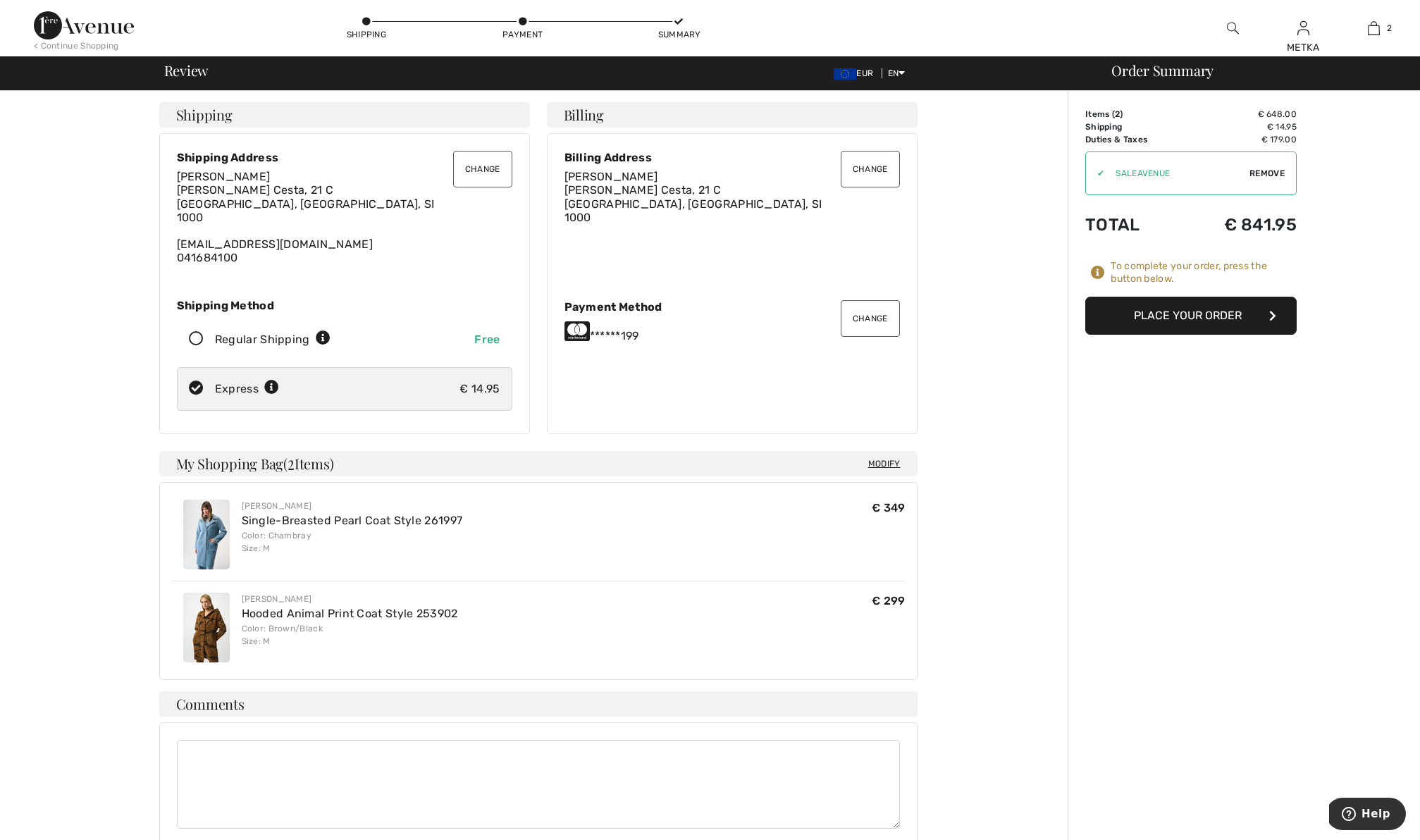
click at [882, 319] on button "Change" at bounding box center [870, 318] width 59 height 36
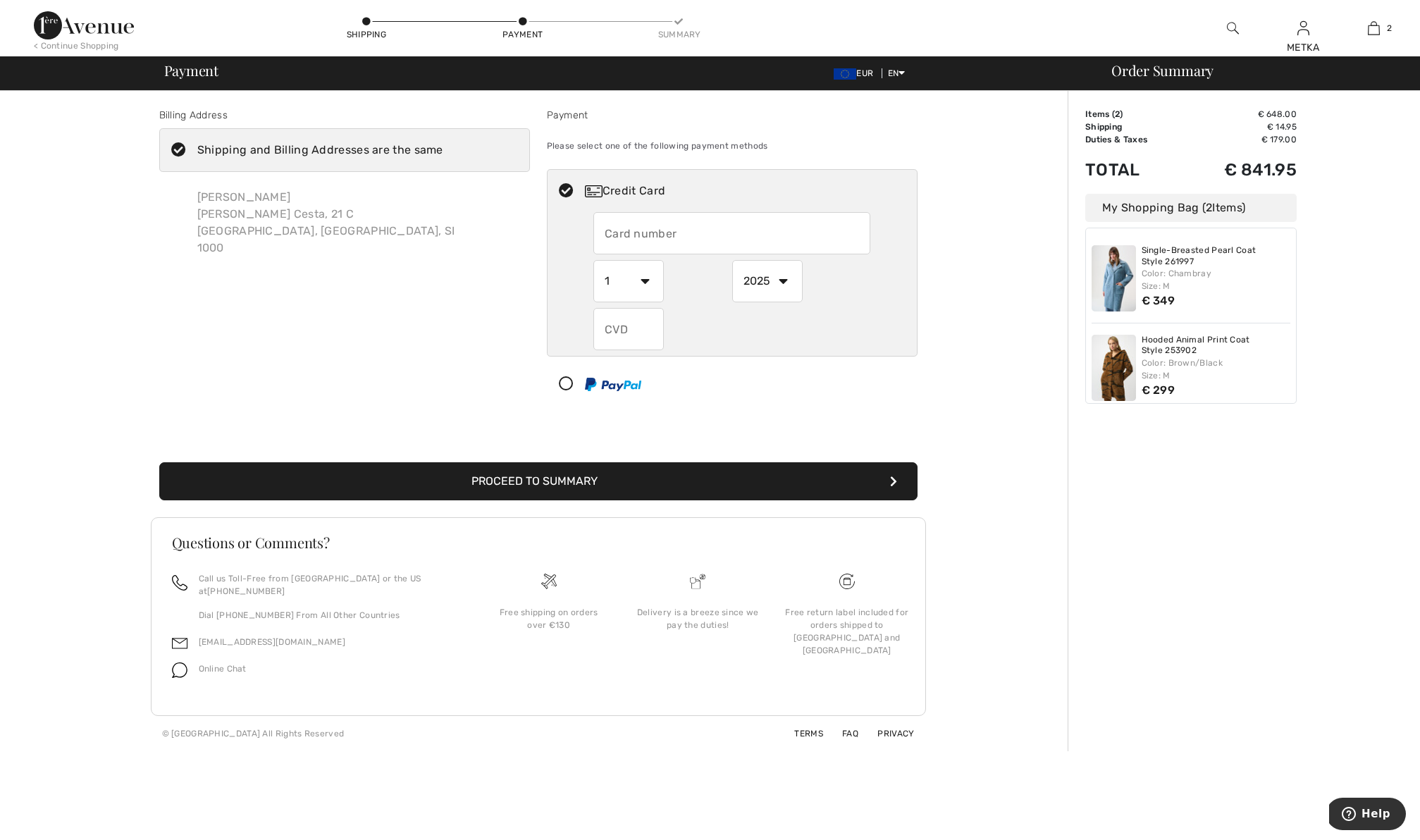
click at [759, 233] on input "text" at bounding box center [732, 234] width 277 height 42
radio input "true"
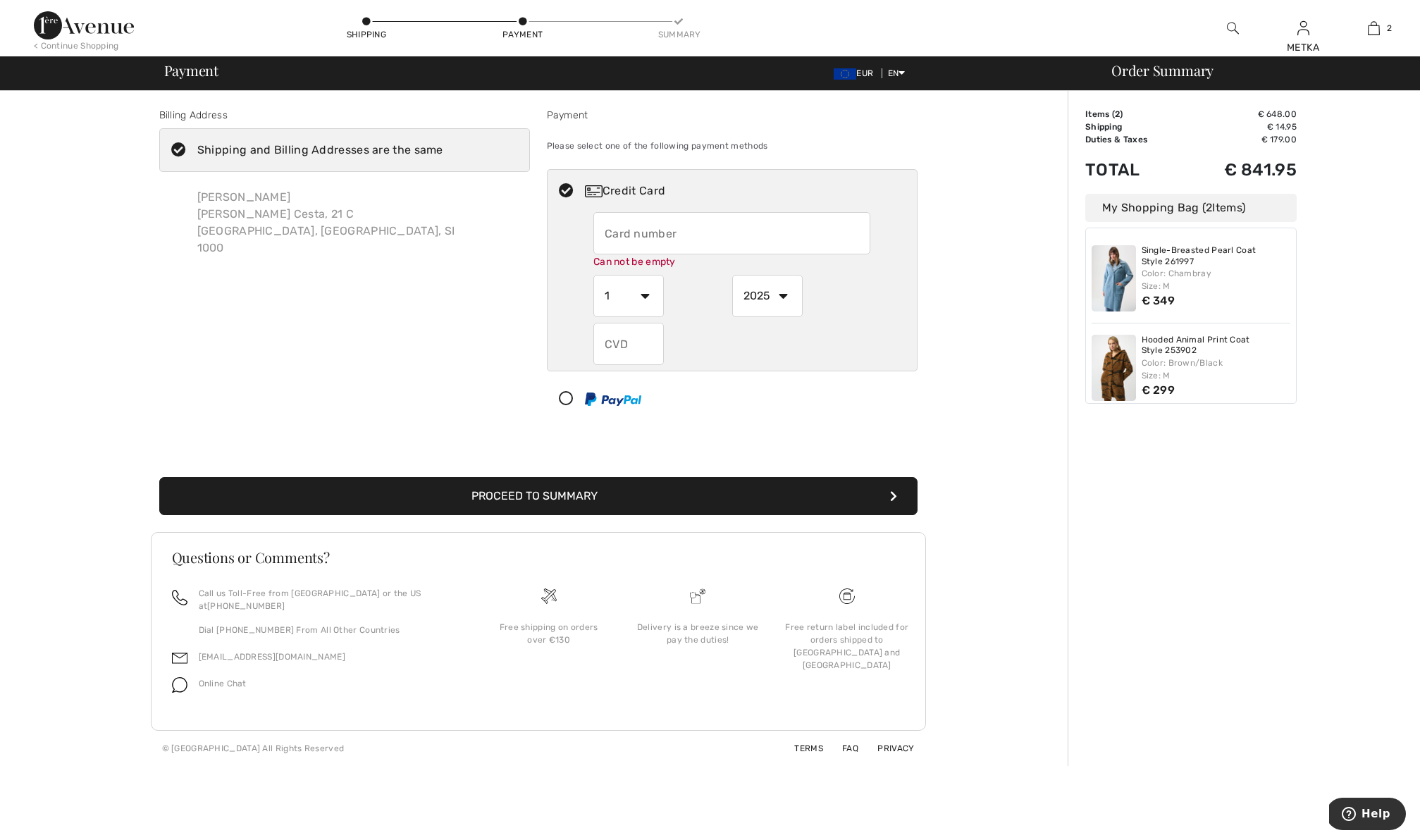
type input "5436612002147036"
select select "11"
select select "2029"
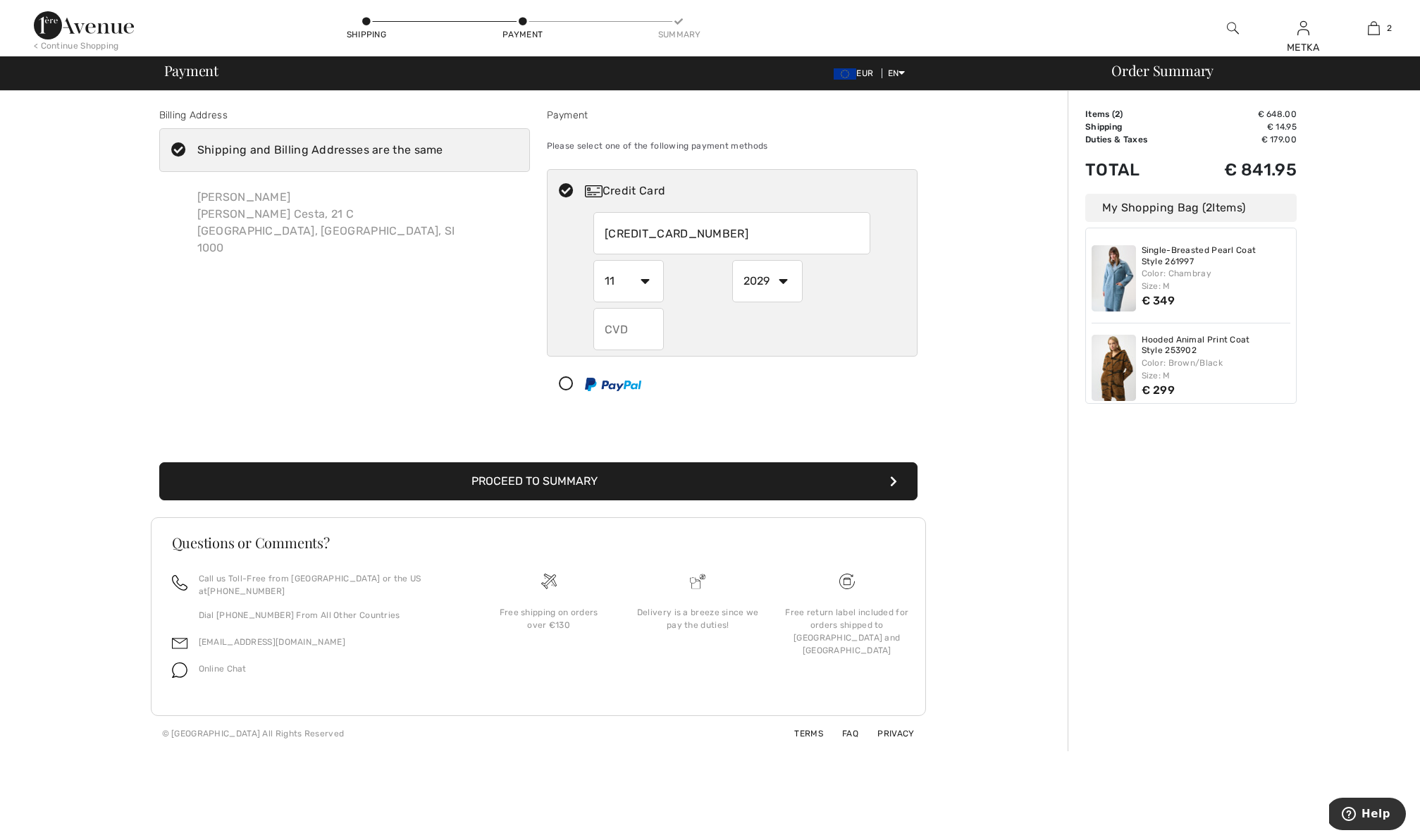
click at [610, 316] on input "text" at bounding box center [629, 329] width 71 height 42
radio input "true"
type input "877"
click at [567, 477] on button "Proceed to Summary" at bounding box center [538, 481] width 759 height 38
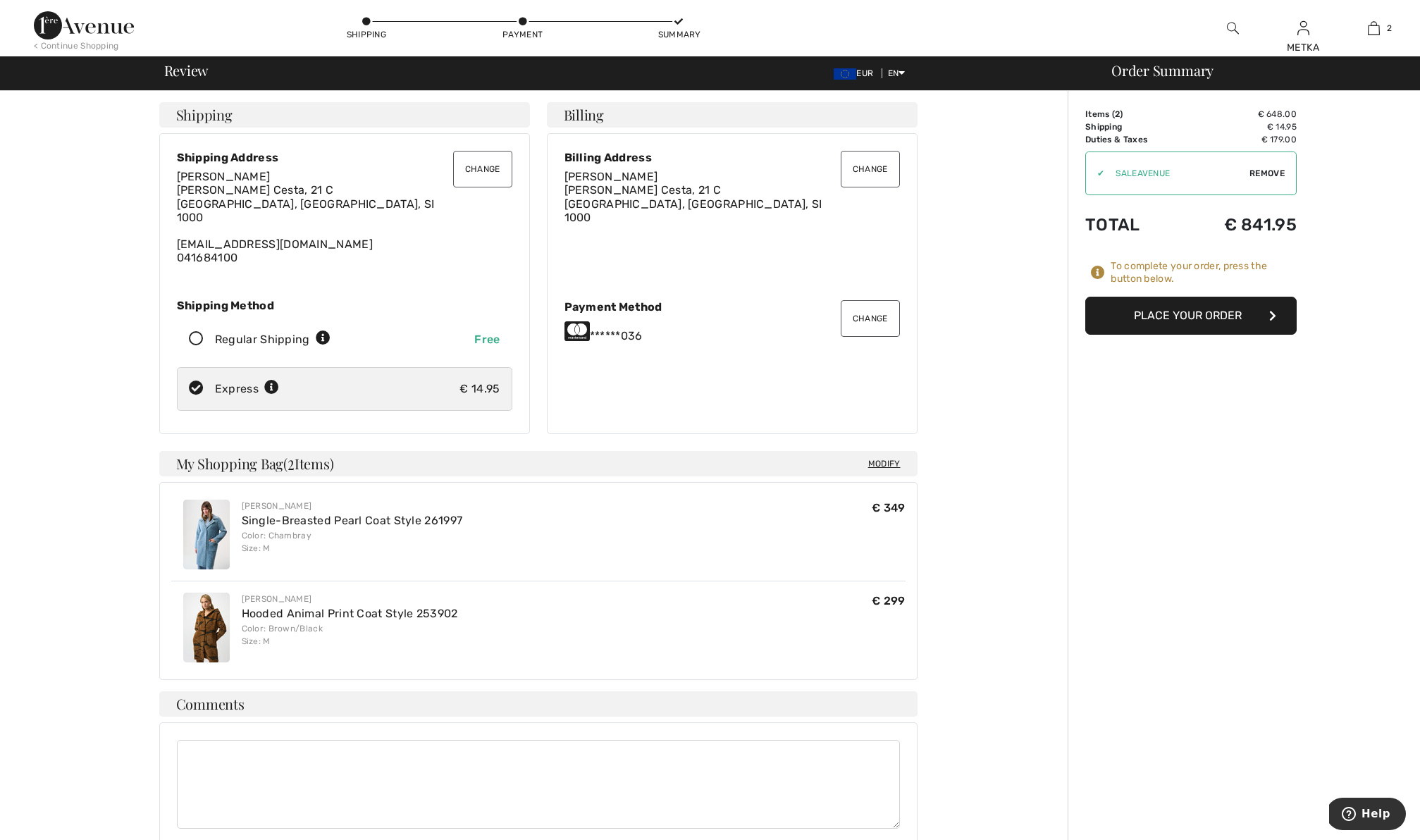
click at [1221, 315] on button "Place Your Order" at bounding box center [1191, 315] width 212 height 38
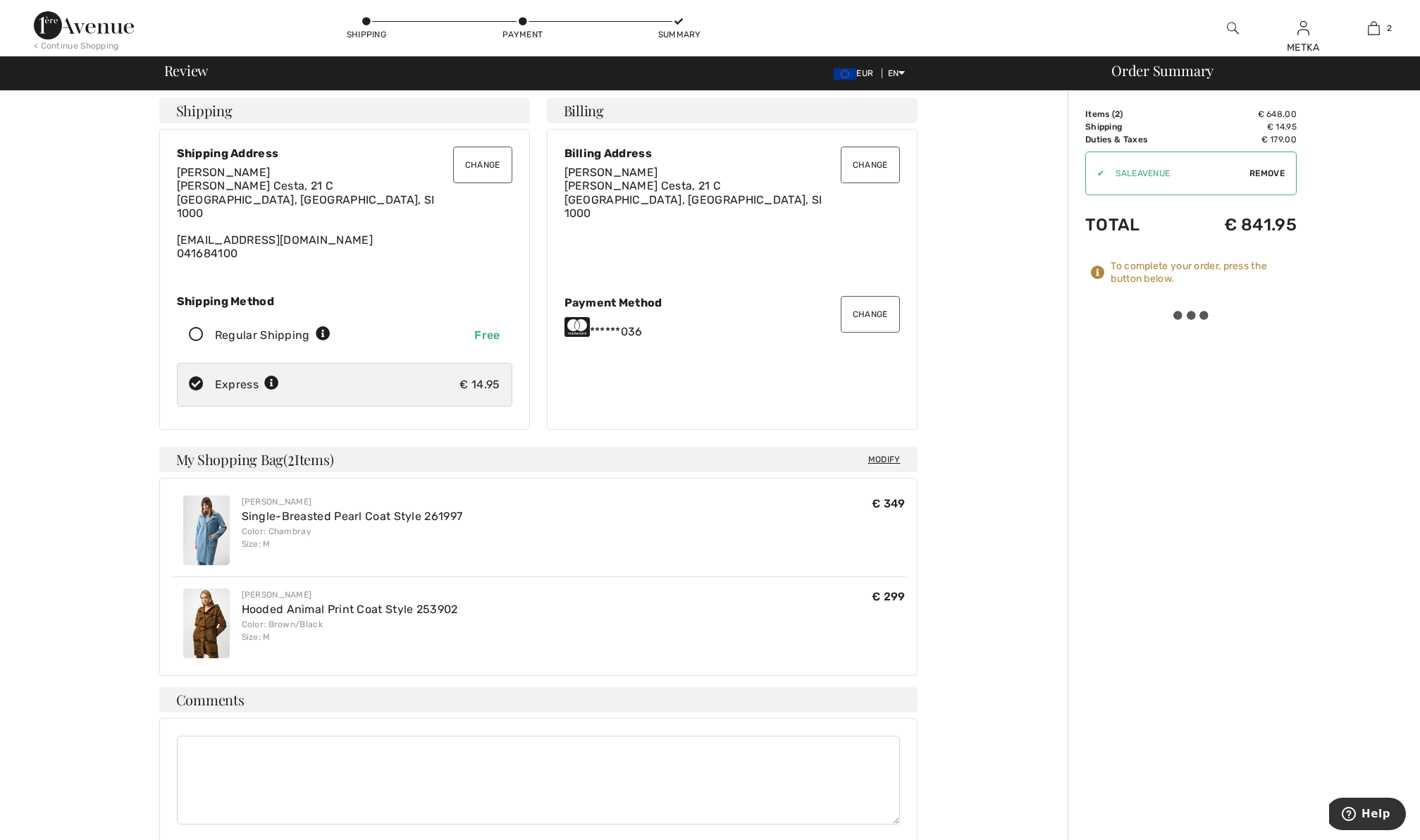
scroll to position [6, 0]
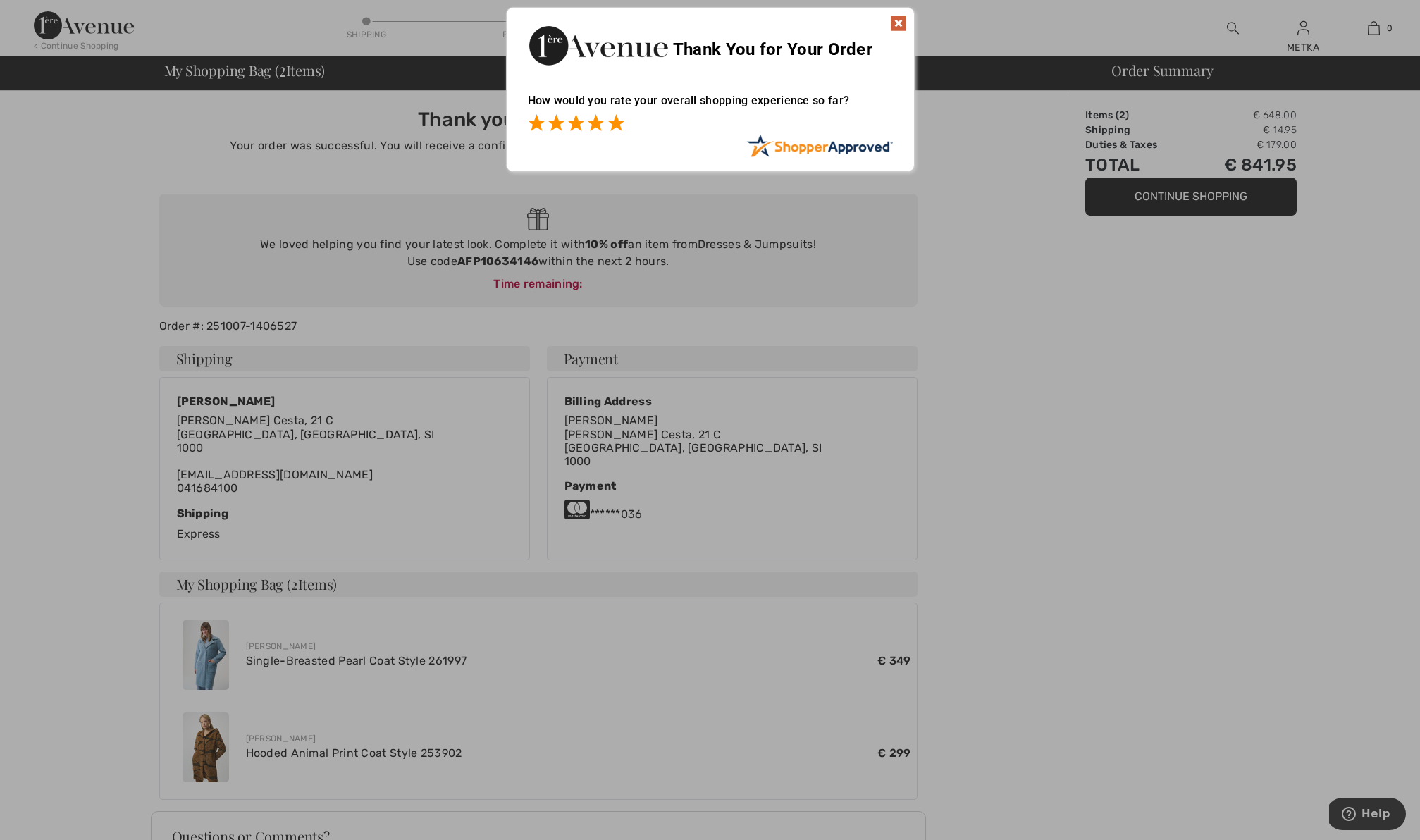
click at [610, 123] on span at bounding box center [615, 122] width 17 height 17
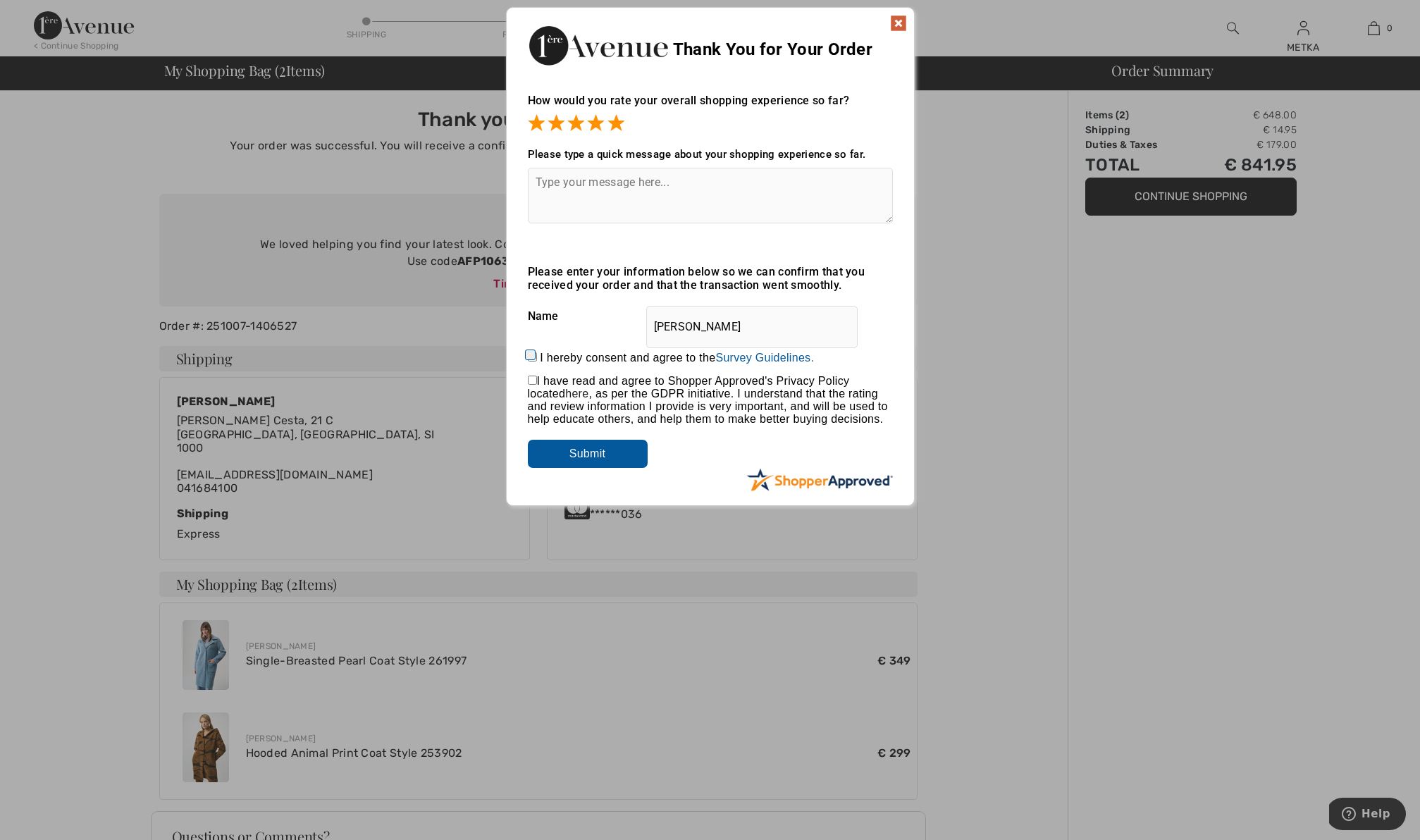
click at [888, 24] on div "Thank You for Your Order" at bounding box center [710, 44] width 407 height 72
click at [892, 26] on img at bounding box center [898, 23] width 17 height 17
